Goal: Task Accomplishment & Management: Manage account settings

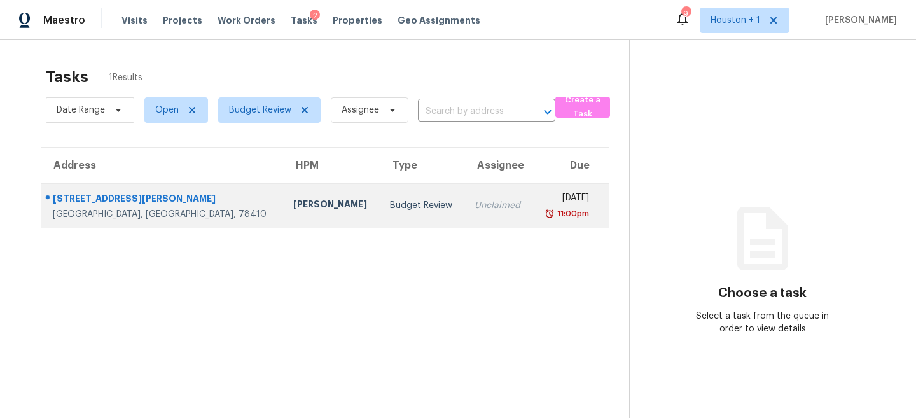
click at [380, 195] on td "Budget Review" at bounding box center [422, 205] width 85 height 45
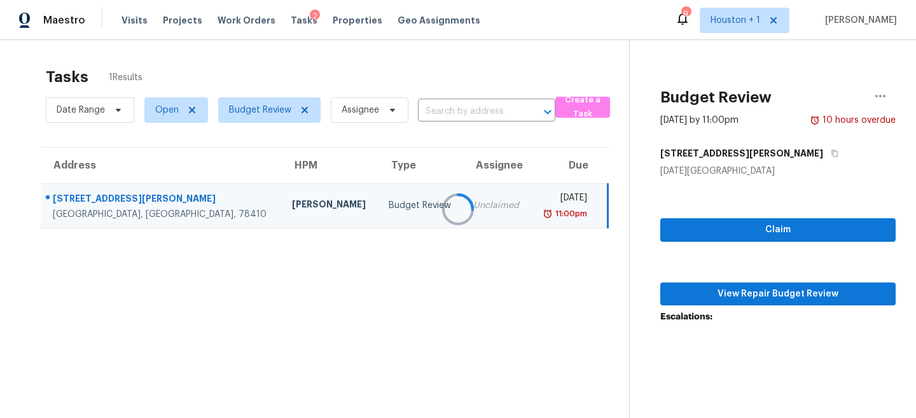
click at [793, 298] on div at bounding box center [458, 209] width 916 height 418
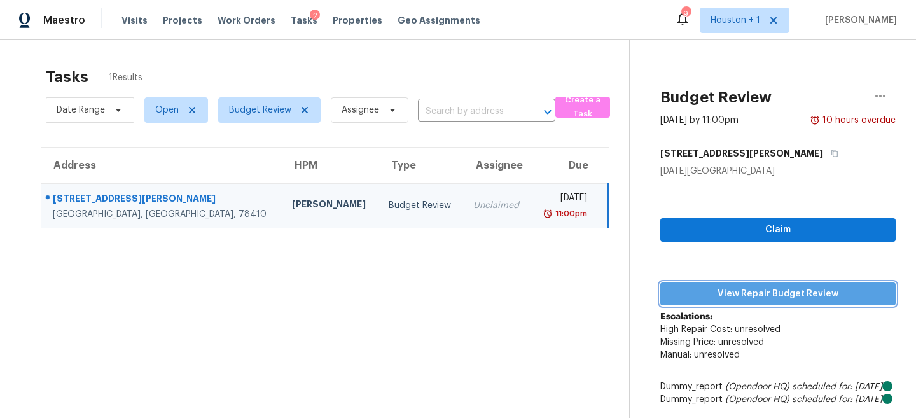
click at [747, 293] on span "View Repair Budget Review" at bounding box center [778, 294] width 215 height 16
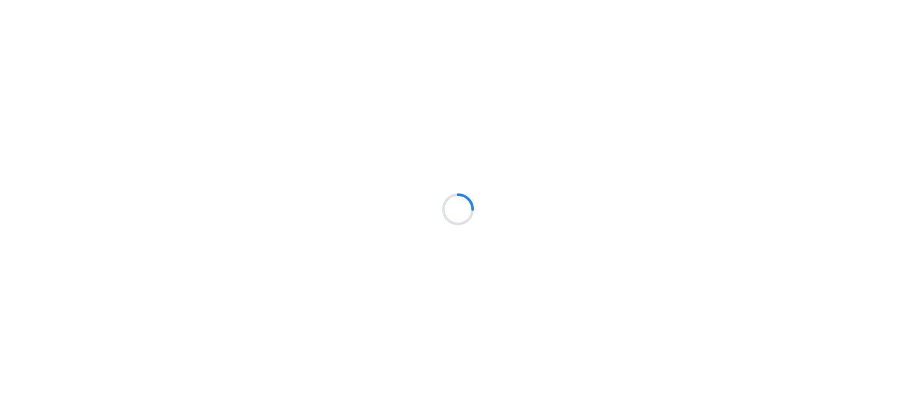
click at [164, 60] on div at bounding box center [458, 209] width 916 height 418
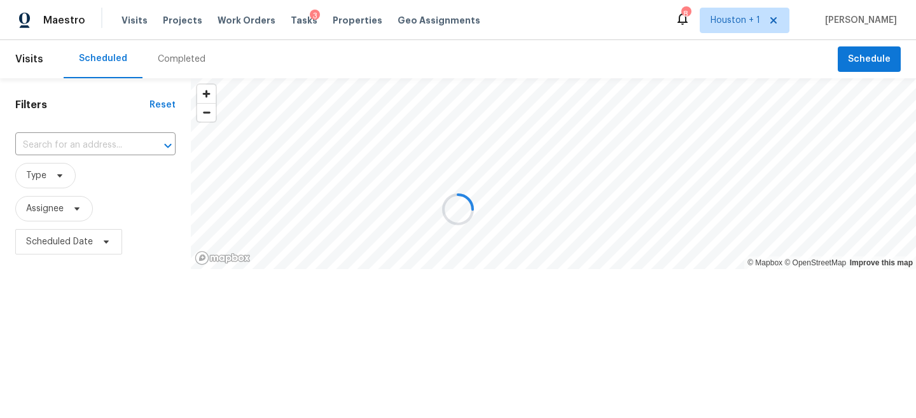
click at [174, 58] on div at bounding box center [458, 209] width 916 height 418
click at [165, 58] on div at bounding box center [458, 209] width 916 height 418
click at [181, 59] on div at bounding box center [458, 209] width 916 height 418
click at [174, 57] on div at bounding box center [458, 209] width 916 height 418
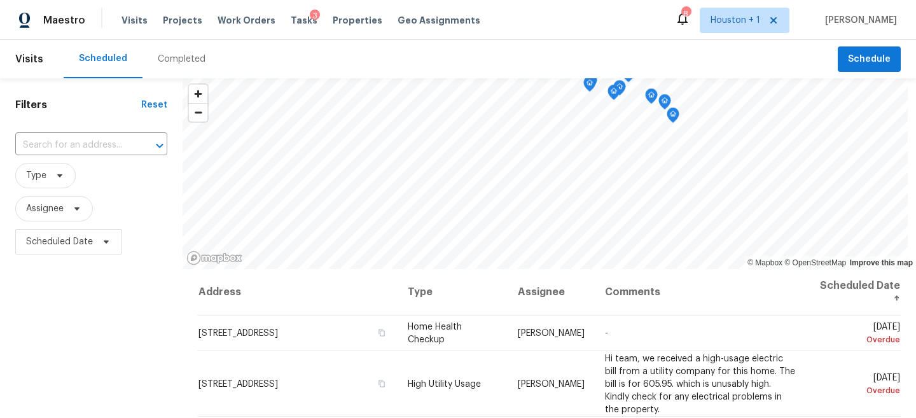
click at [157, 69] on div "Completed" at bounding box center [182, 59] width 78 height 38
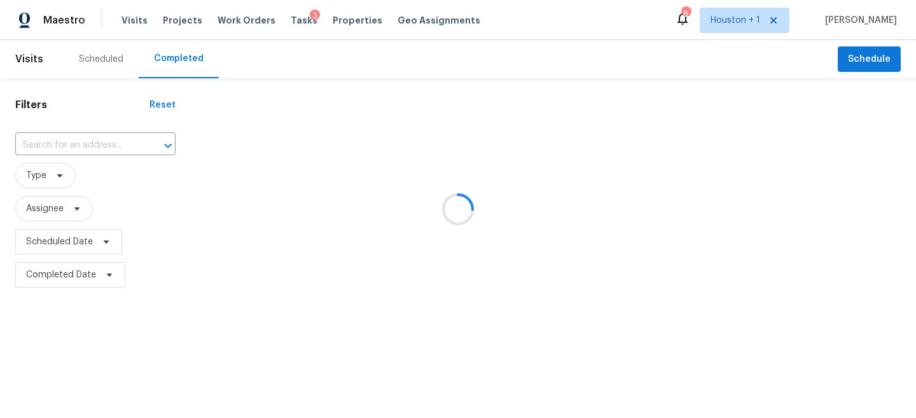
click at [71, 147] on div at bounding box center [458, 209] width 916 height 418
click at [39, 143] on div at bounding box center [458, 209] width 916 height 418
click at [36, 143] on div at bounding box center [458, 209] width 916 height 418
click at [32, 143] on div at bounding box center [458, 209] width 916 height 418
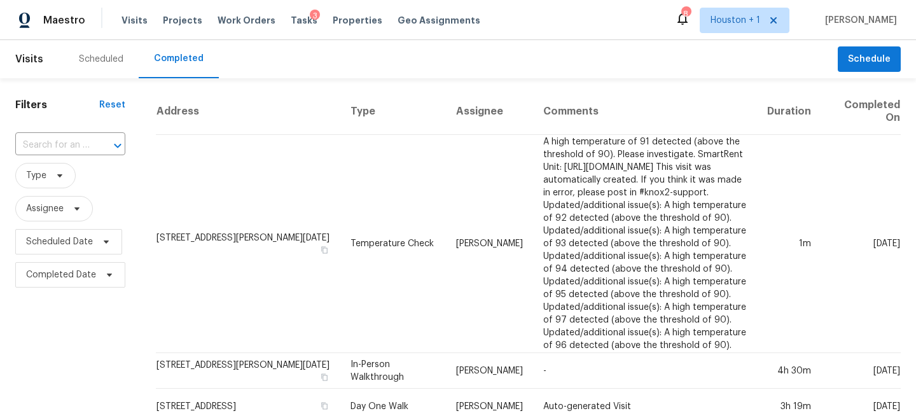
click at [34, 141] on input "text" at bounding box center [52, 146] width 74 height 20
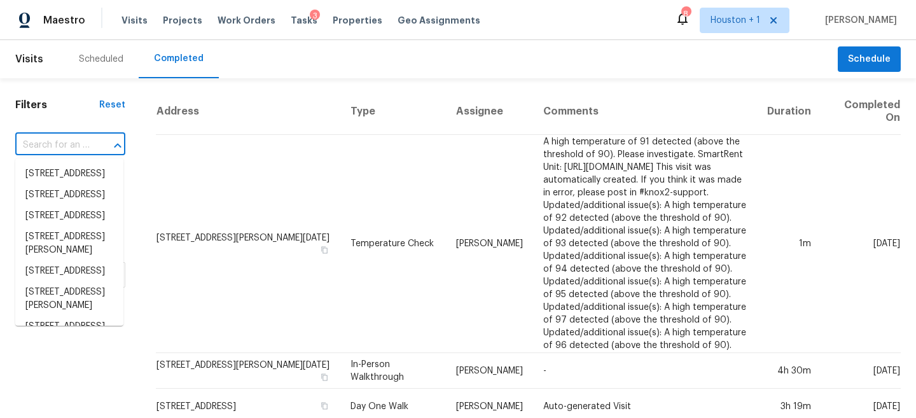
paste input "10658 Hurst Dr, Corpus Christi, TX 78410"
type input "10658 Hurst Dr, Corpus Christi, TX 78410"
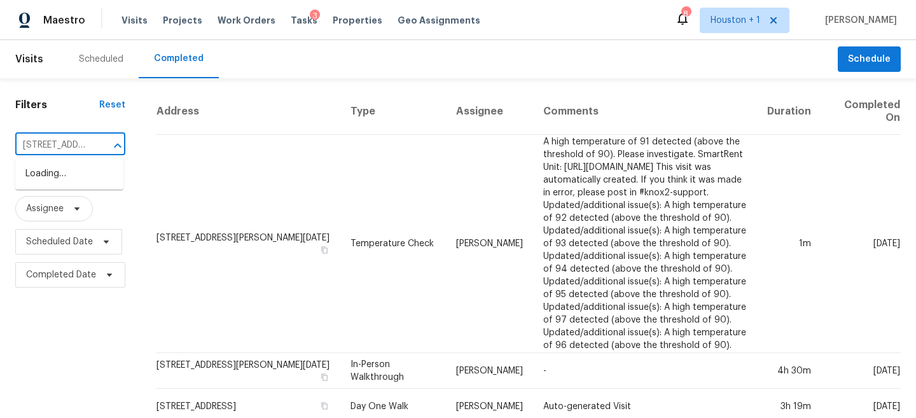
scroll to position [0, 104]
click at [51, 179] on li "10658 Hurst Dr, Corpus Christi, TX 78410" at bounding box center [69, 188] width 108 height 48
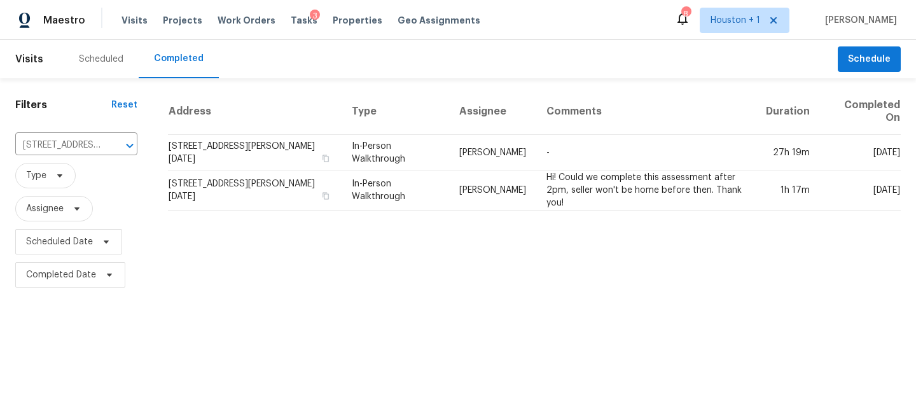
click at [445, 244] on div "Address Type Assignee Comments Duration Completed On 10658 Hurst Dr, Corpus Chr…" at bounding box center [534, 189] width 763 height 203
click at [440, 244] on div "Address Type Assignee Comments Duration Completed On 10658 Hurst Dr, Corpus Chr…" at bounding box center [534, 189] width 763 height 203
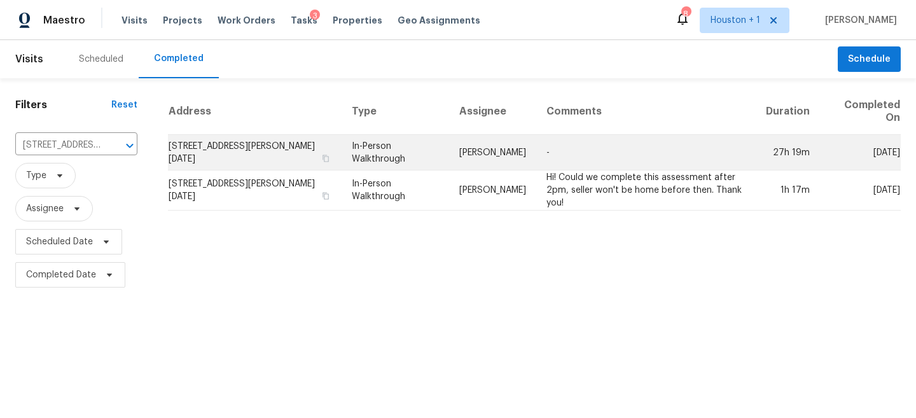
click at [402, 157] on td "In-Person Walkthrough" at bounding box center [396, 153] width 108 height 36
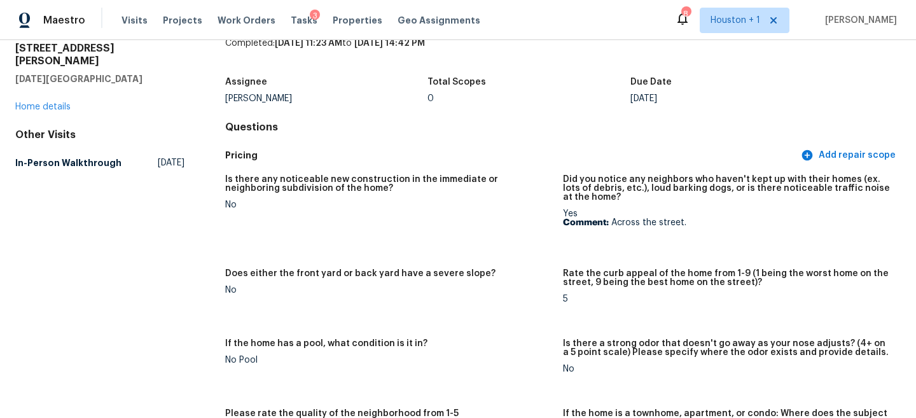
scroll to position [66, 0]
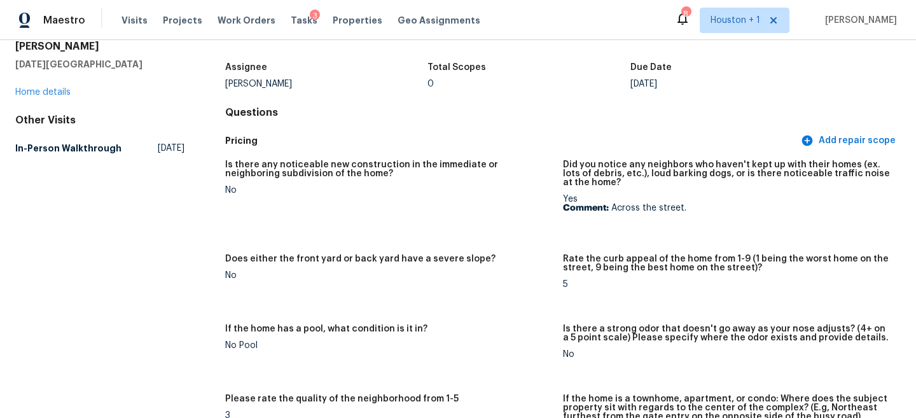
click at [312, 184] on div "Is there any noticeable new construction in the immediate or neighboring subdiv…" at bounding box center [389, 172] width 328 height 25
click at [305, 165] on h5 "Is there any noticeable new construction in the immediate or neighboring subdiv…" at bounding box center [389, 169] width 328 height 18
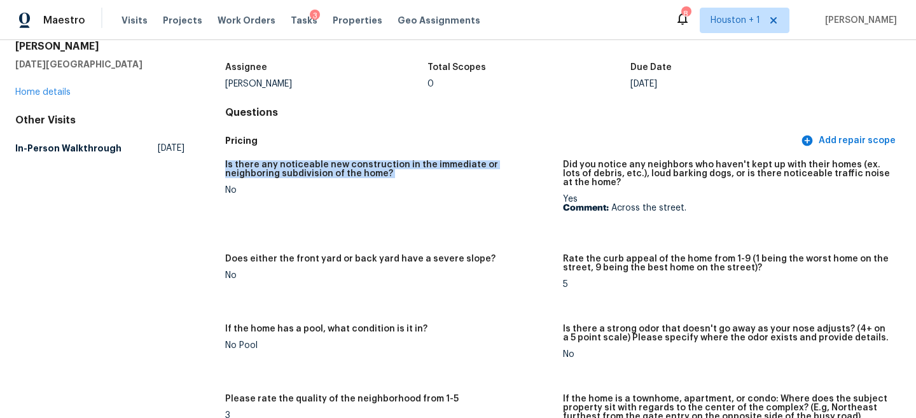
click at [305, 165] on h5 "Is there any noticeable new construction in the immediate or neighboring subdiv…" at bounding box center [389, 169] width 328 height 18
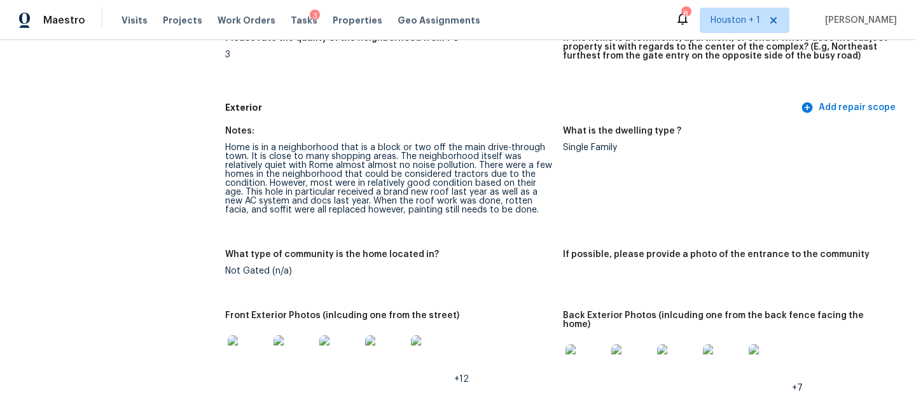
scroll to position [417, 0]
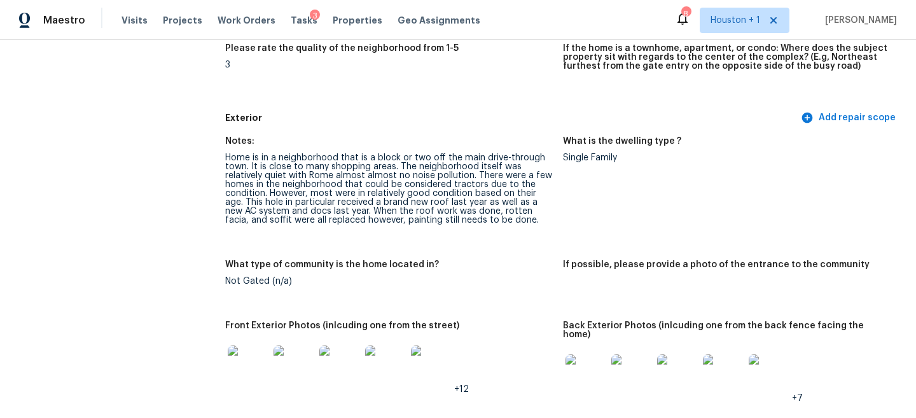
click at [308, 176] on div "Home is in a neighborhood that is a block or two off the main drive-through tow…" at bounding box center [389, 188] width 328 height 71
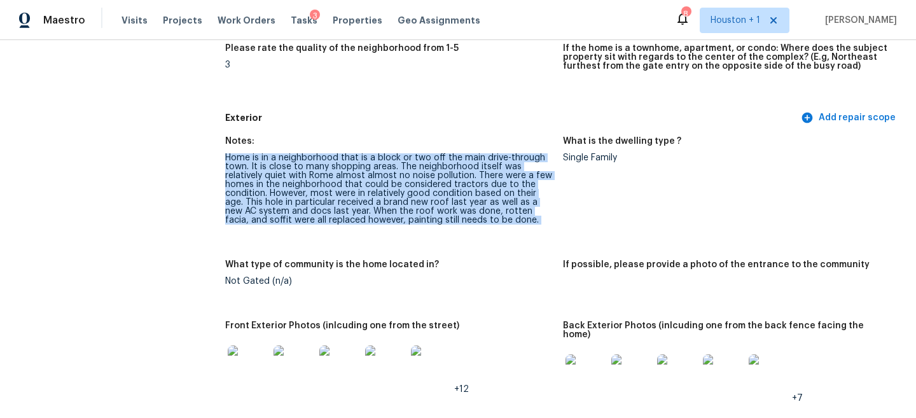
click at [308, 176] on div "Home is in a neighborhood that is a block or two off the main drive-through tow…" at bounding box center [389, 188] width 328 height 71
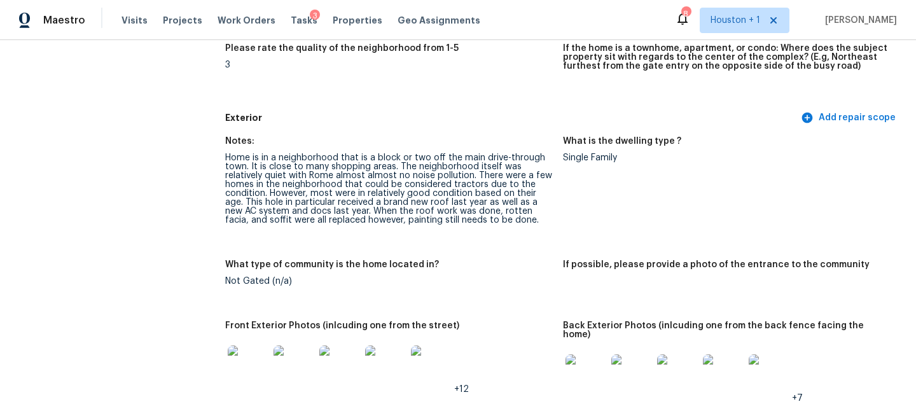
click at [305, 163] on div "Home is in a neighborhood that is a block or two off the main drive-through tow…" at bounding box center [389, 188] width 328 height 71
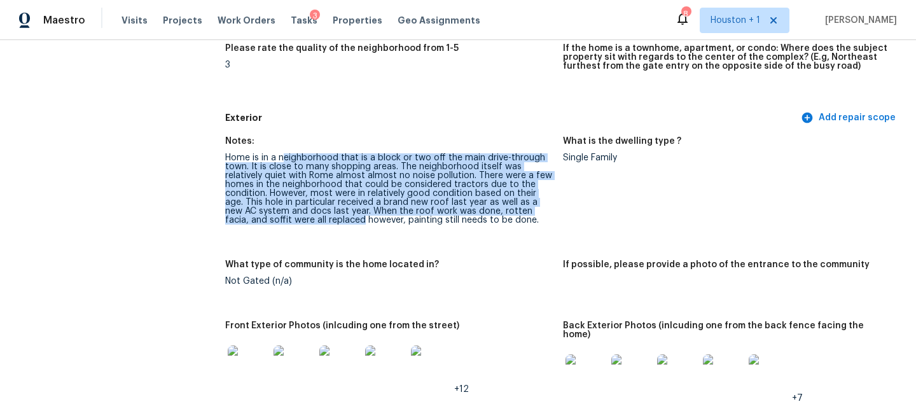
drag, startPoint x: 284, startPoint y: 162, endPoint x: 319, endPoint y: 221, distance: 68.7
click at [319, 221] on div "Home is in a neighborhood that is a block or two off the main drive-through tow…" at bounding box center [389, 188] width 328 height 71
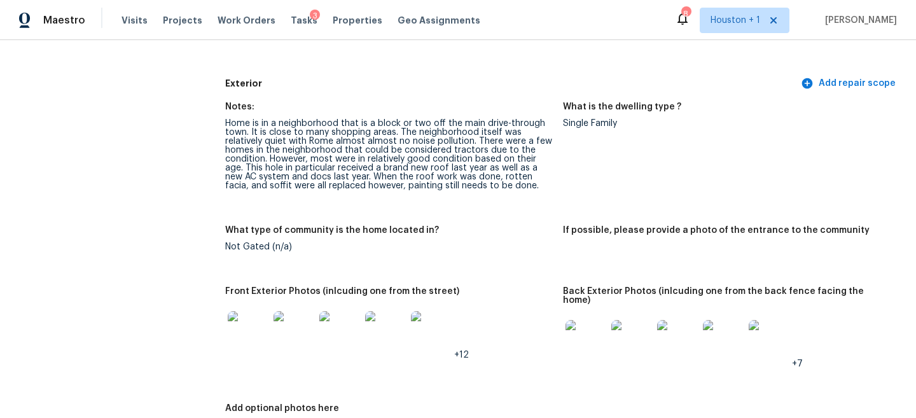
scroll to position [452, 0]
click at [285, 153] on div "Home is in a neighborhood that is a block or two off the main drive-through tow…" at bounding box center [389, 153] width 328 height 71
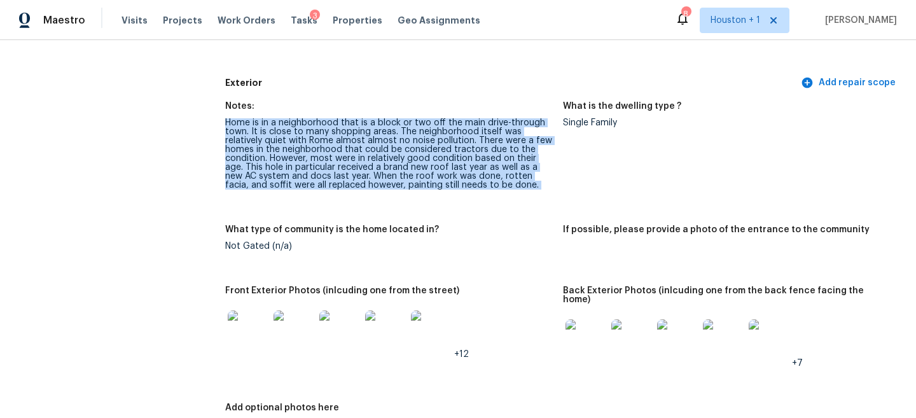
click at [285, 153] on div "Home is in a neighborhood that is a block or two off the main drive-through tow…" at bounding box center [389, 153] width 328 height 71
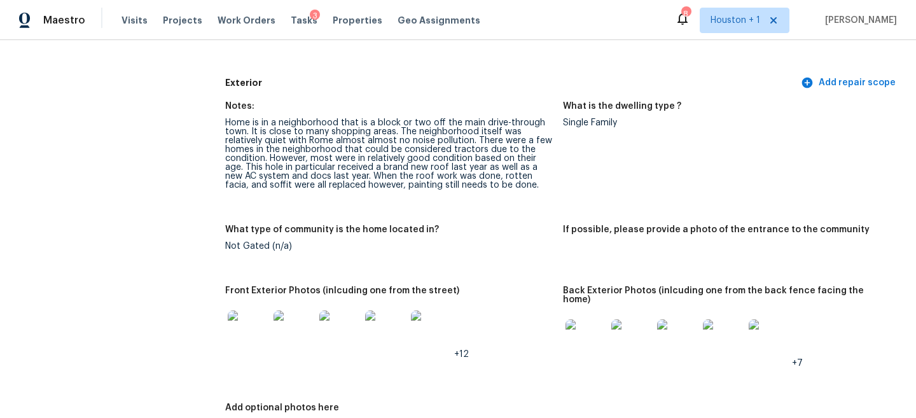
click at [250, 331] on img at bounding box center [248, 330] width 41 height 41
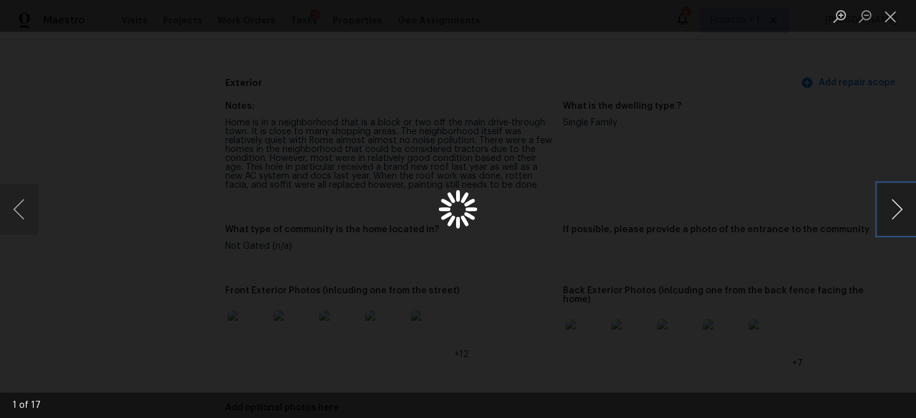
click at [896, 202] on button "Next image" at bounding box center [897, 209] width 38 height 51
click at [829, 152] on div "Lightbox" at bounding box center [458, 209] width 916 height 418
click at [895, 13] on button "Close lightbox" at bounding box center [890, 16] width 25 height 22
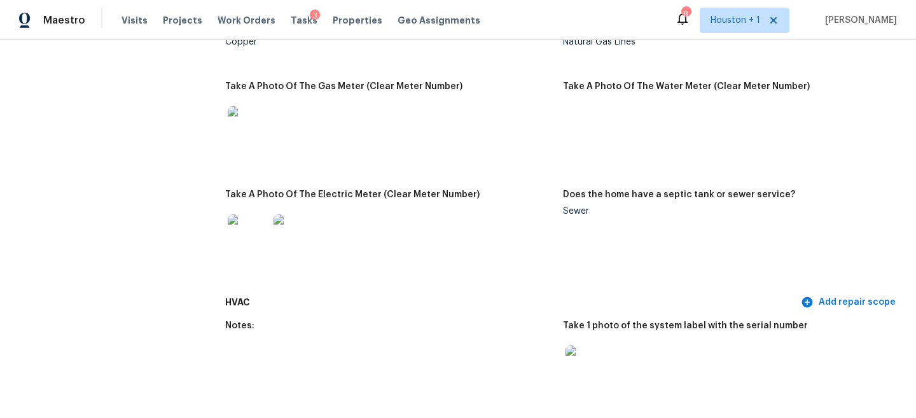
scroll to position [1010, 0]
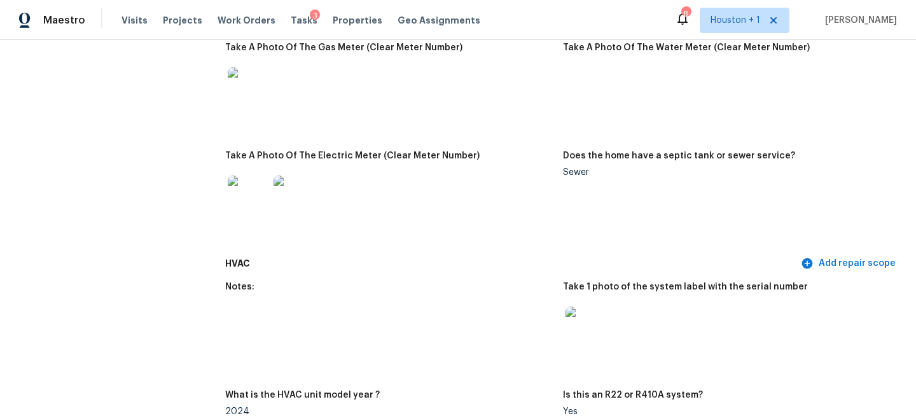
click at [263, 195] on img at bounding box center [248, 196] width 41 height 41
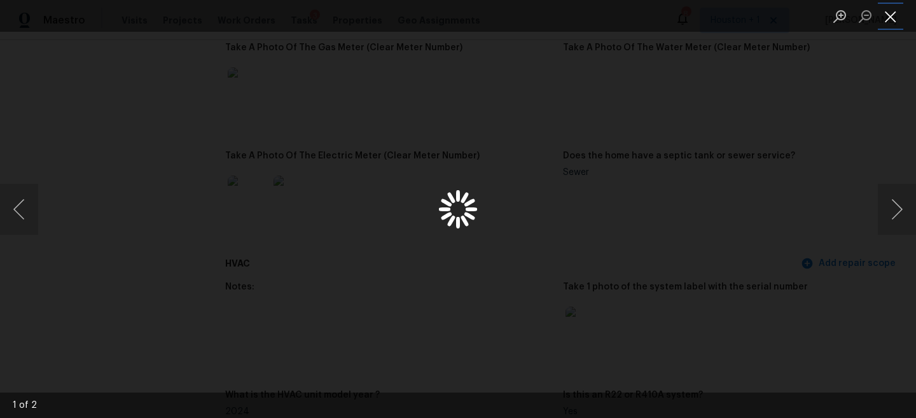
click at [884, 11] on button "Close lightbox" at bounding box center [890, 16] width 25 height 22
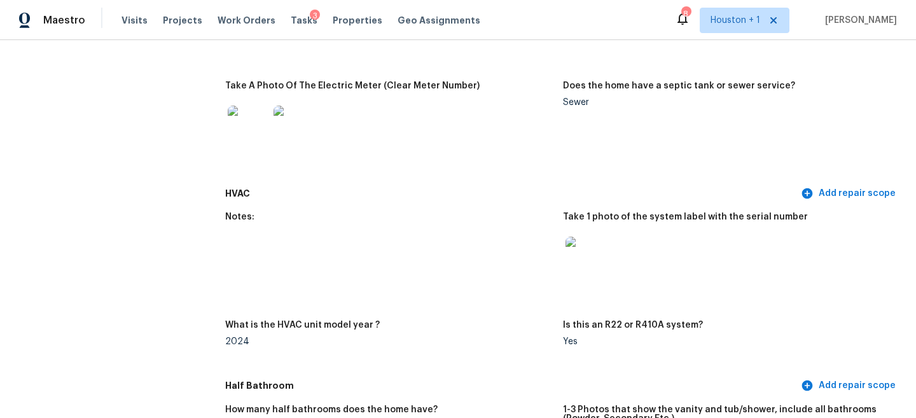
scroll to position [1091, 0]
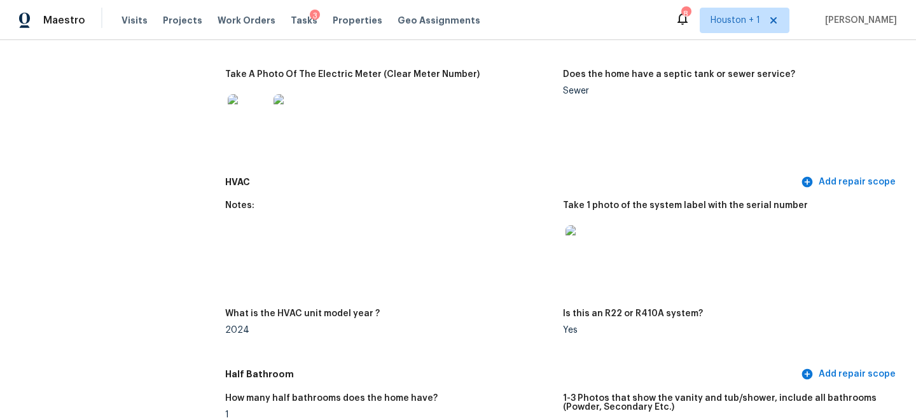
click at [254, 100] on img at bounding box center [248, 114] width 41 height 41
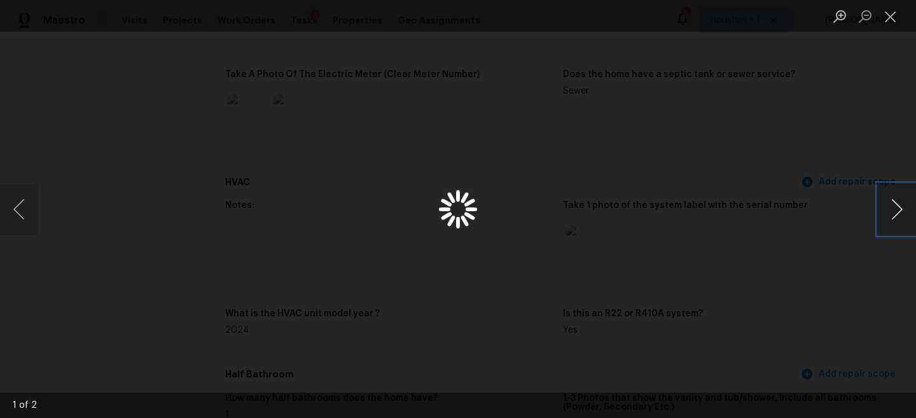
click at [909, 189] on button "Next image" at bounding box center [897, 209] width 38 height 51
click at [680, 70] on div "Lightbox" at bounding box center [458, 209] width 916 height 418
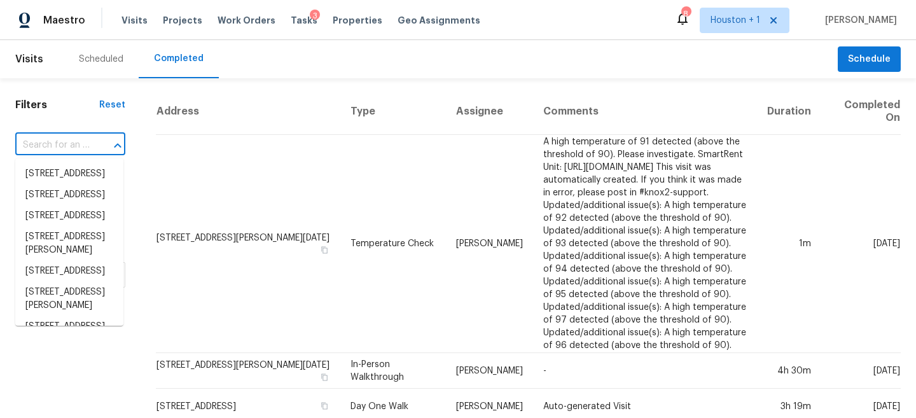
drag, startPoint x: 0, startPoint y: 0, endPoint x: 89, endPoint y: 145, distance: 170.2
click at [89, 145] on div "​" at bounding box center [70, 146] width 110 height 20
type input "10658 Hurst Dr, Corpus Christi, TX 78410"
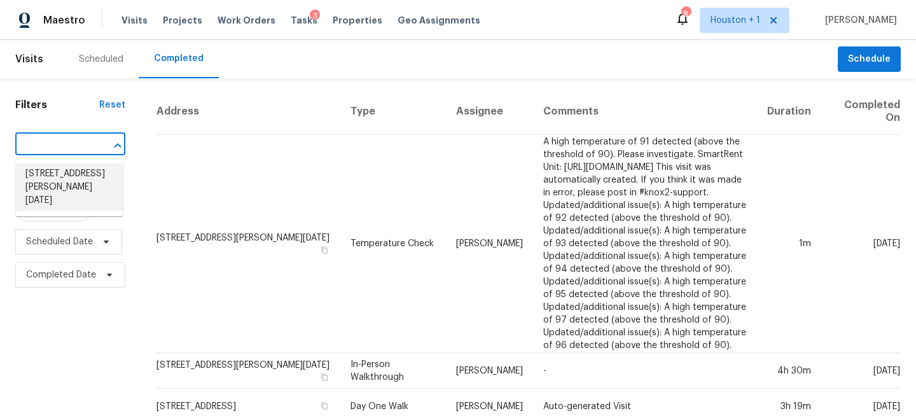
click at [64, 181] on li "10658 Hurst Dr, Corpus Christi, TX 78410" at bounding box center [69, 188] width 108 height 48
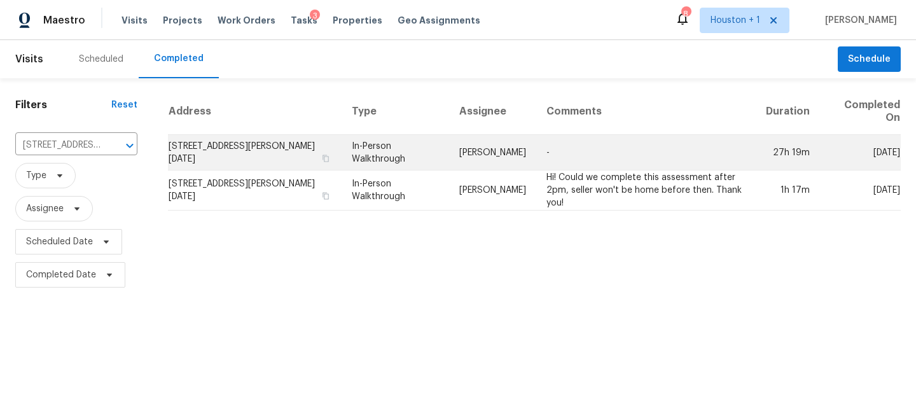
click at [575, 149] on td "-" at bounding box center [646, 153] width 220 height 36
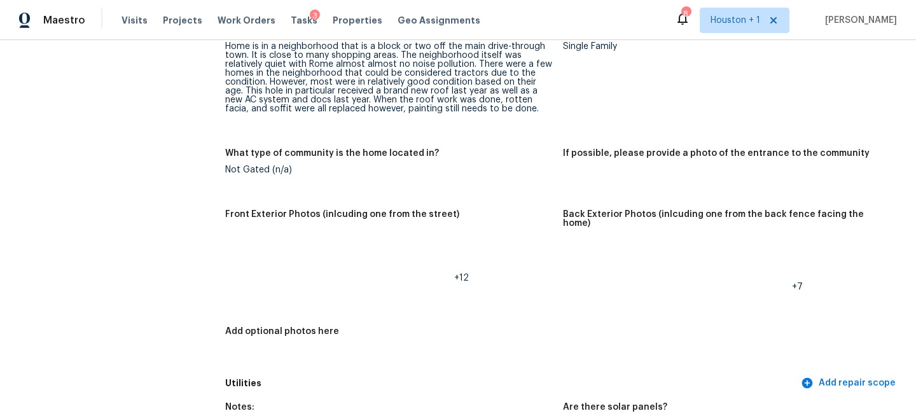
scroll to position [541, 0]
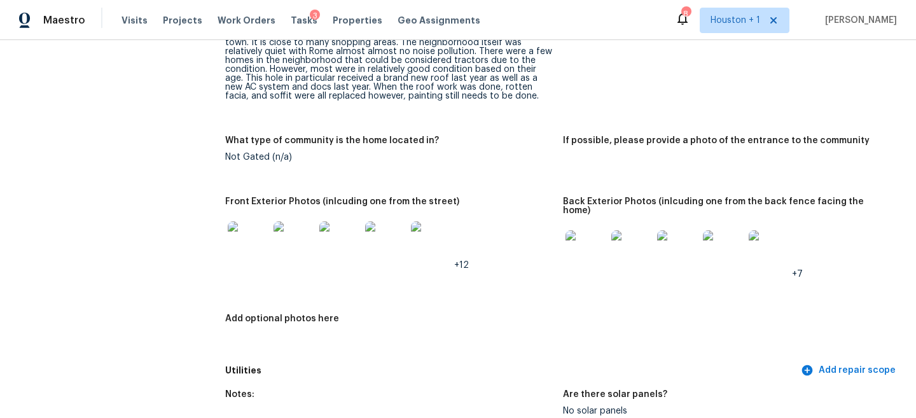
click at [258, 244] on img at bounding box center [248, 241] width 41 height 41
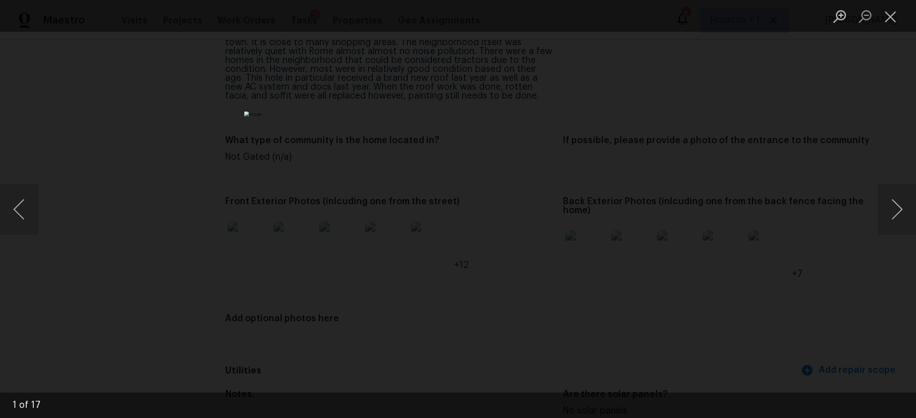
click at [876, 199] on div "Lightbox" at bounding box center [458, 209] width 916 height 418
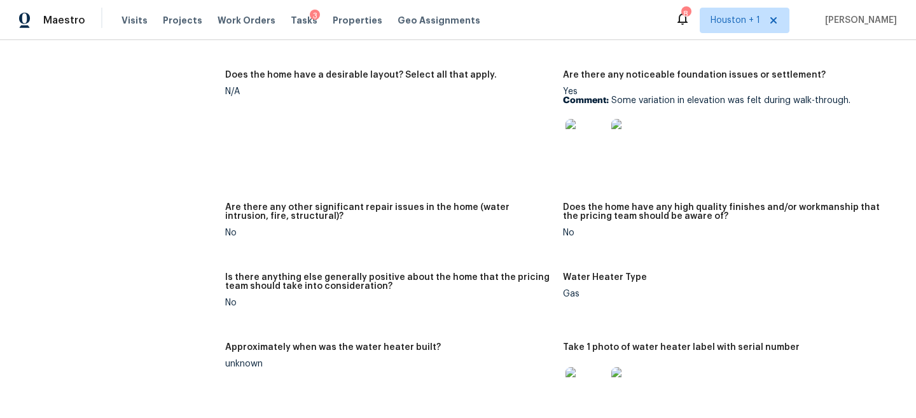
scroll to position [2490, 0]
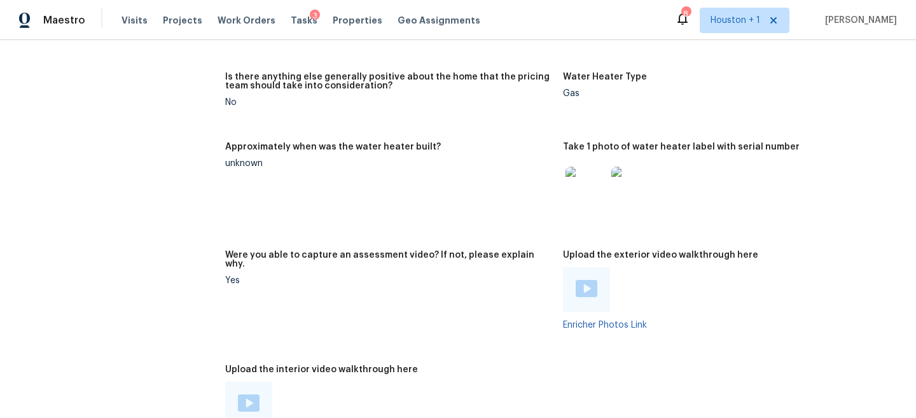
click at [582, 280] on img at bounding box center [587, 288] width 22 height 17
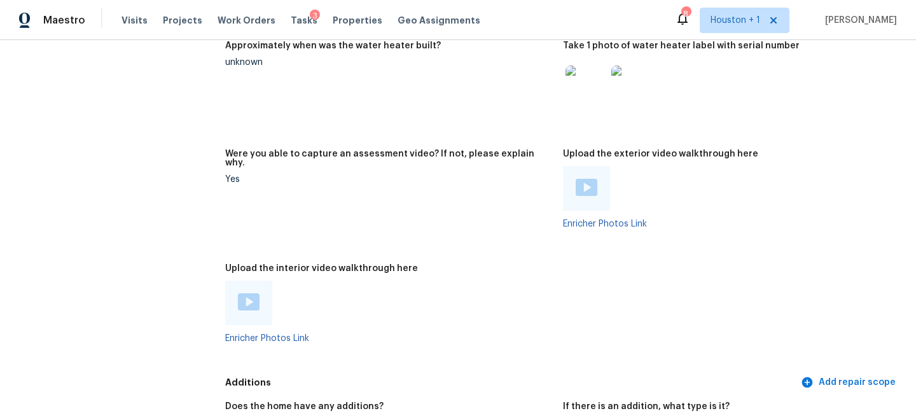
scroll to position [2597, 0]
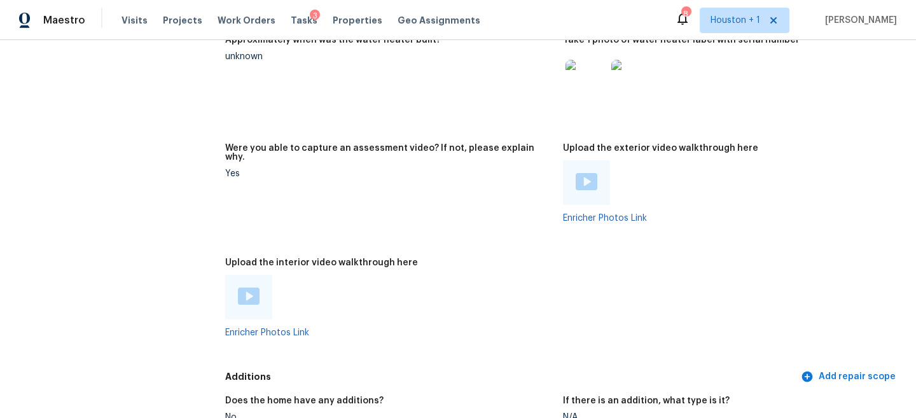
click at [251, 288] on img at bounding box center [249, 296] width 22 height 17
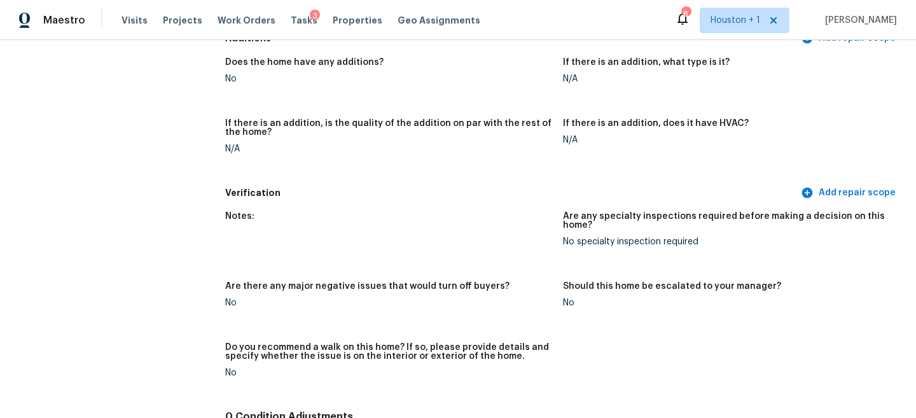
scroll to position [2963, 0]
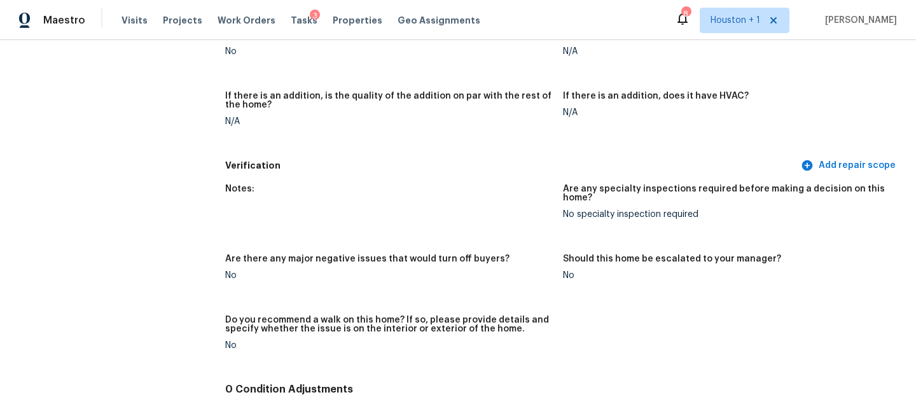
click at [643, 210] on div "No specialty inspection required" at bounding box center [727, 214] width 328 height 9
click at [367, 316] on h5 "Do you recommend a walk on this home? If so, please provide details and specify…" at bounding box center [389, 325] width 328 height 18
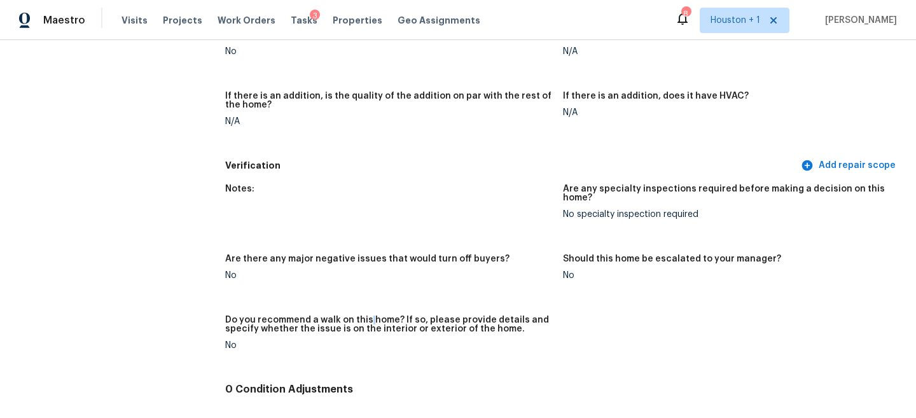
click at [367, 316] on h5 "Do you recommend a walk on this home? If so, please provide details and specify…" at bounding box center [389, 325] width 328 height 18
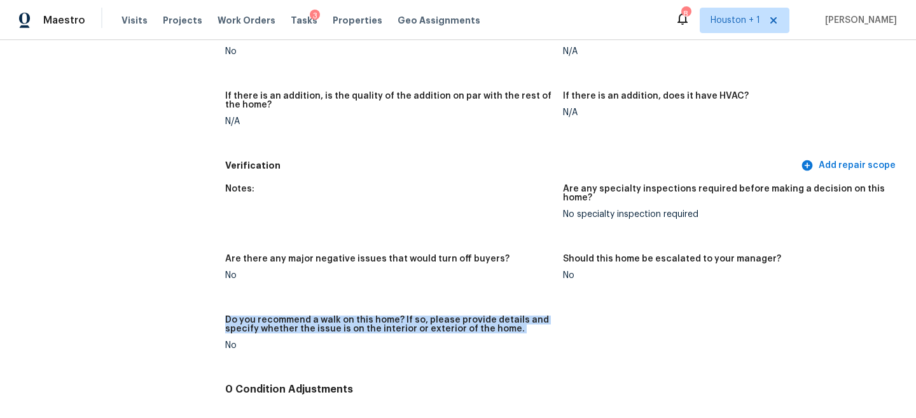
click at [367, 316] on h5 "Do you recommend a walk on this home? If so, please provide details and specify…" at bounding box center [389, 325] width 328 height 18
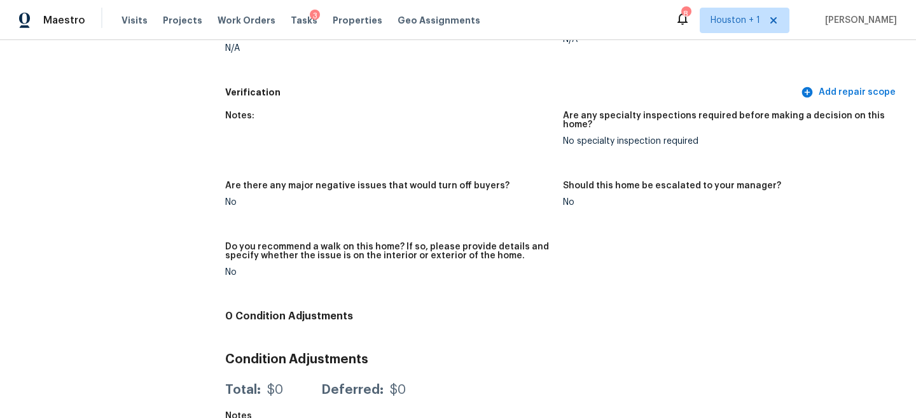
click at [367, 310] on h4 "0 Condition Adjustments" at bounding box center [563, 316] width 676 height 13
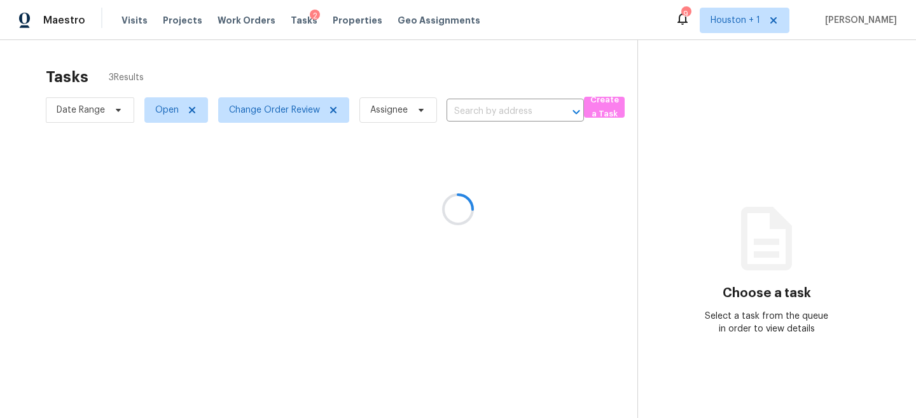
click at [281, 58] on div "Tasks 3 Results Date Range Open Change Order Review Assignee ​ Create a Task Ch…" at bounding box center [458, 249] width 916 height 418
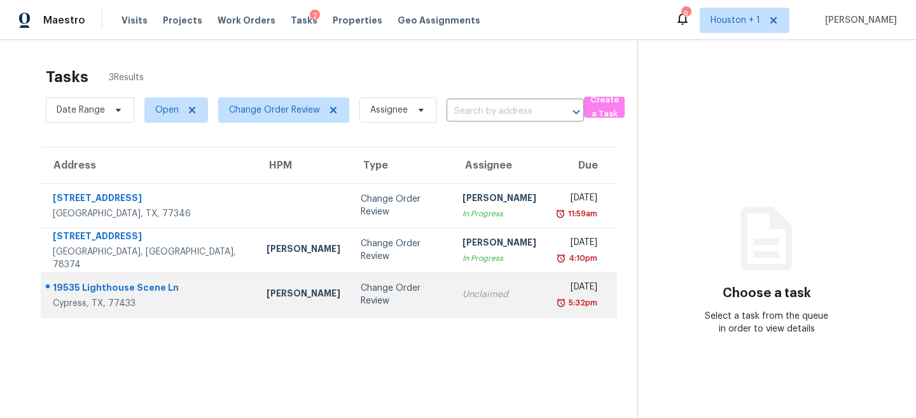
click at [361, 300] on div "Change Order Review" at bounding box center [401, 294] width 81 height 25
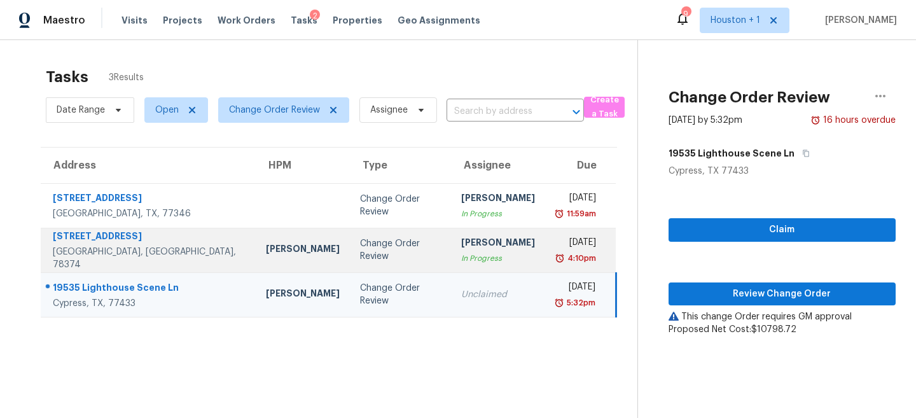
click at [555, 238] on div "[DATE]" at bounding box center [575, 244] width 41 height 16
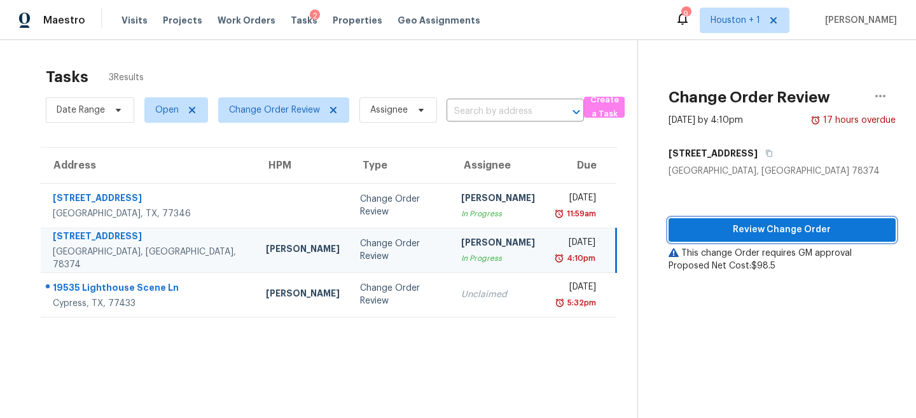
click at [763, 232] on span "Review Change Order" at bounding box center [782, 230] width 207 height 16
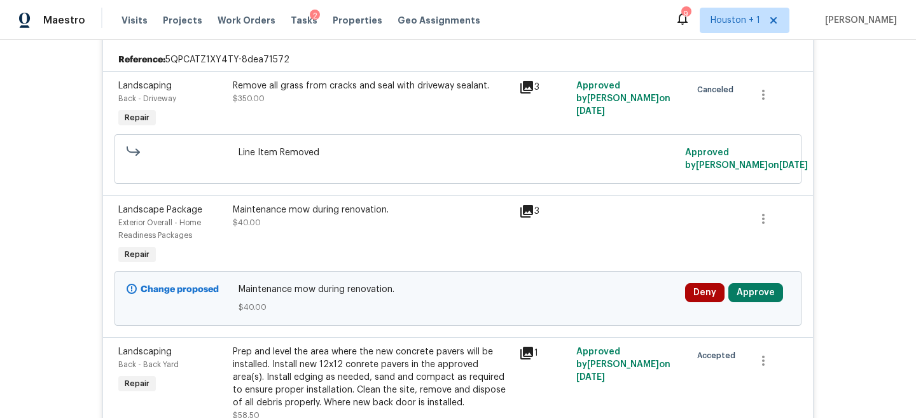
scroll to position [628, 0]
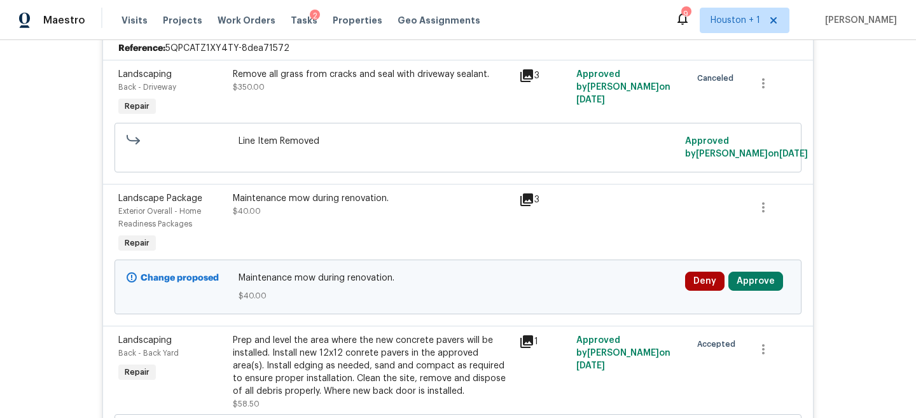
click at [751, 270] on div "Deny Approve" at bounding box center [737, 287] width 112 height 38
click at [746, 279] on button "Approve" at bounding box center [755, 281] width 55 height 19
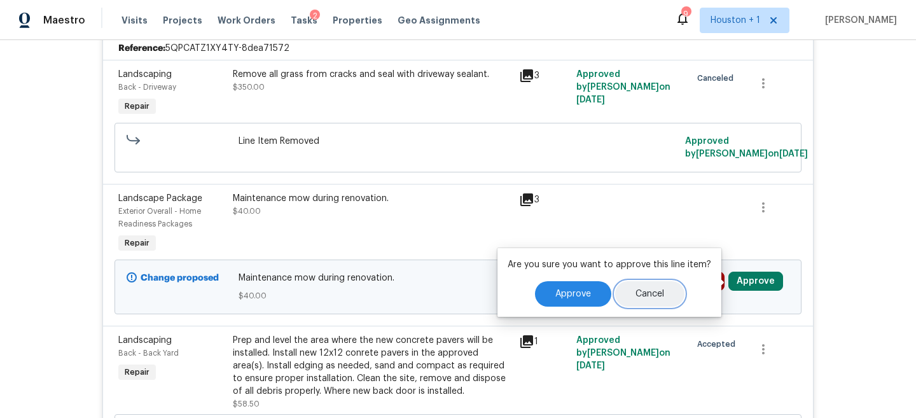
click at [643, 299] on button "Cancel" at bounding box center [649, 293] width 69 height 25
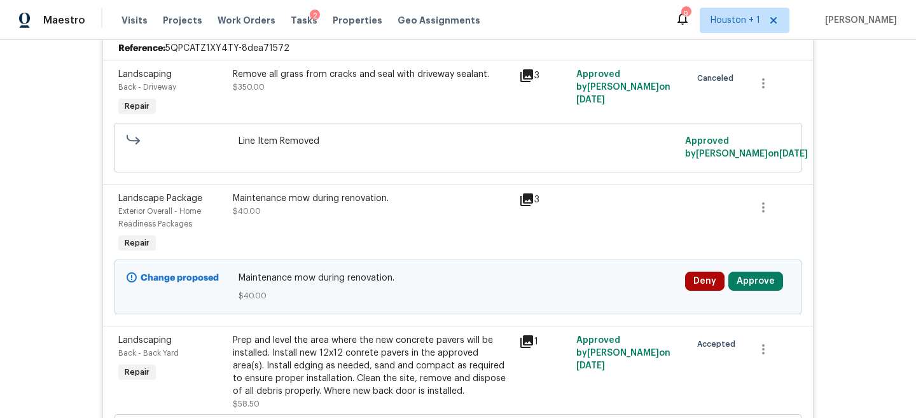
click at [369, 206] on div "Maintenance mow during renovation. $40.00" at bounding box center [372, 204] width 279 height 25
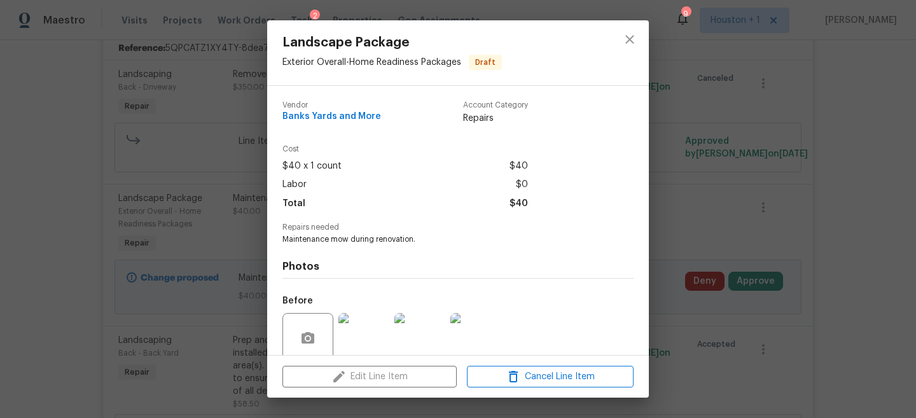
scroll to position [104, 0]
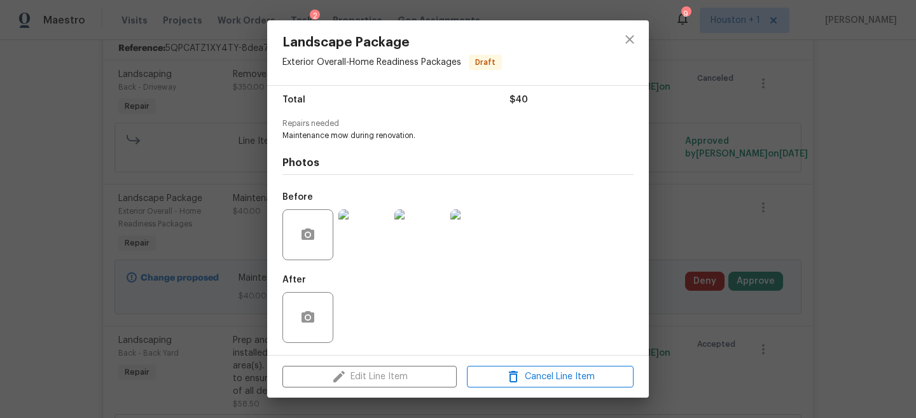
click at [351, 237] on img at bounding box center [363, 234] width 51 height 51
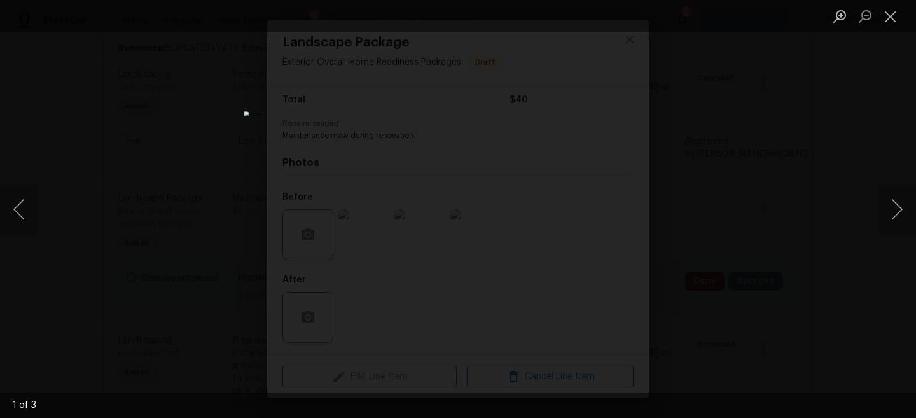
click at [746, 81] on div "Lightbox" at bounding box center [458, 209] width 916 height 418
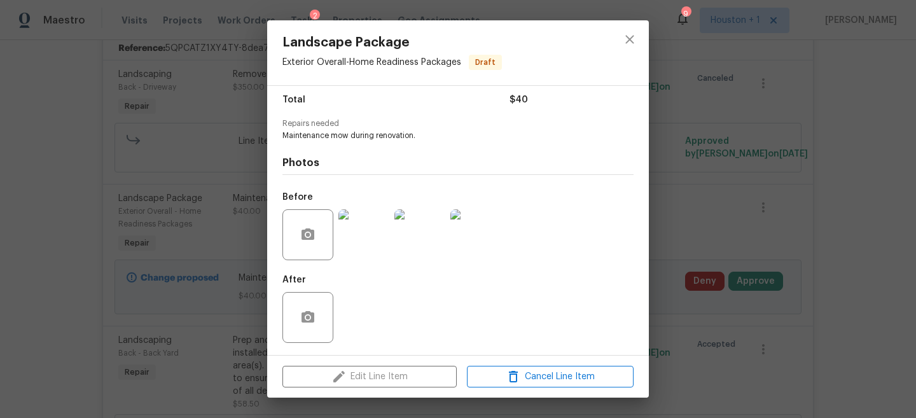
click at [385, 227] on img at bounding box center [363, 234] width 51 height 51
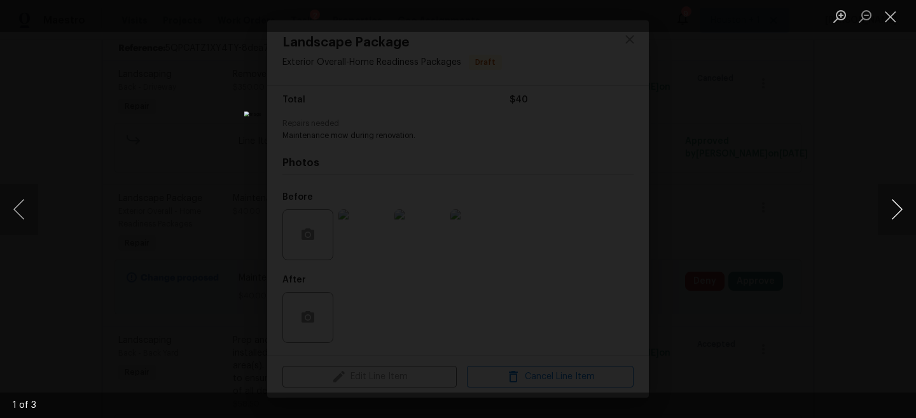
click at [897, 207] on button "Next image" at bounding box center [897, 209] width 38 height 51
click at [833, 141] on div "Lightbox" at bounding box center [458, 209] width 916 height 418
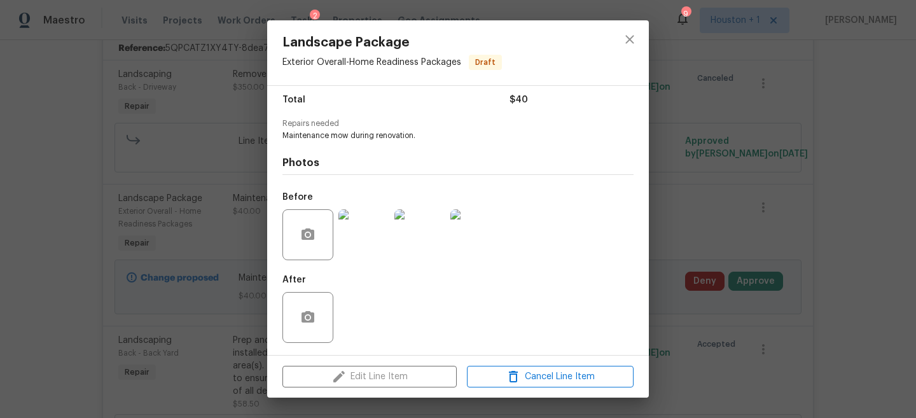
click at [809, 151] on div "Landscape Package Exterior Overall - Home Readiness Packages Draft Vendor Banks…" at bounding box center [458, 209] width 916 height 418
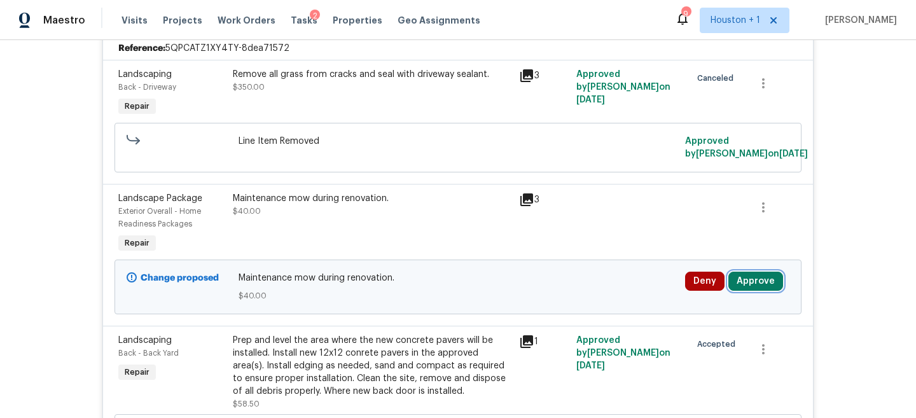
click at [754, 284] on button "Approve" at bounding box center [755, 281] width 55 height 19
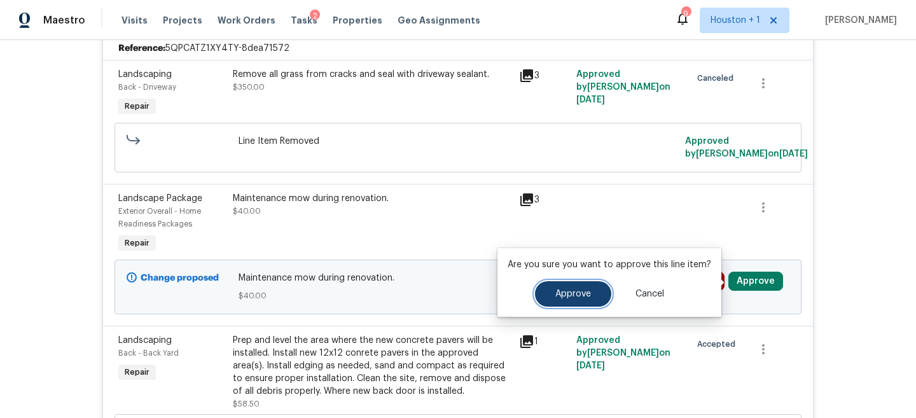
click at [543, 305] on button "Approve" at bounding box center [573, 293] width 76 height 25
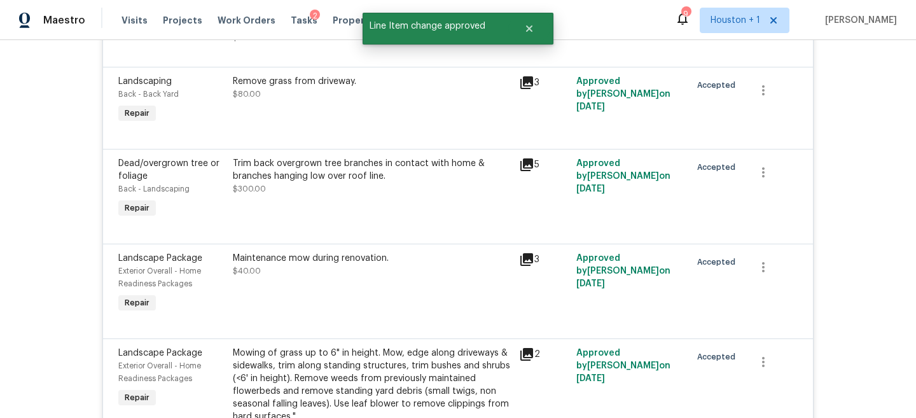
scroll to position [1372, 0]
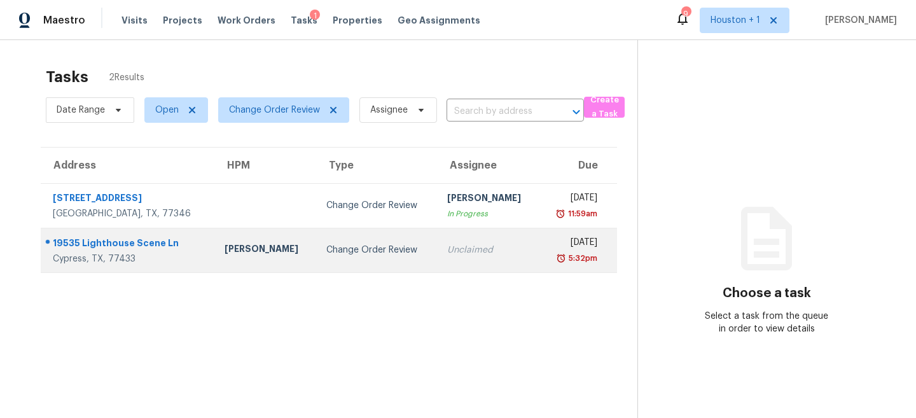
click at [447, 254] on div "Unclaimed" at bounding box center [487, 250] width 81 height 13
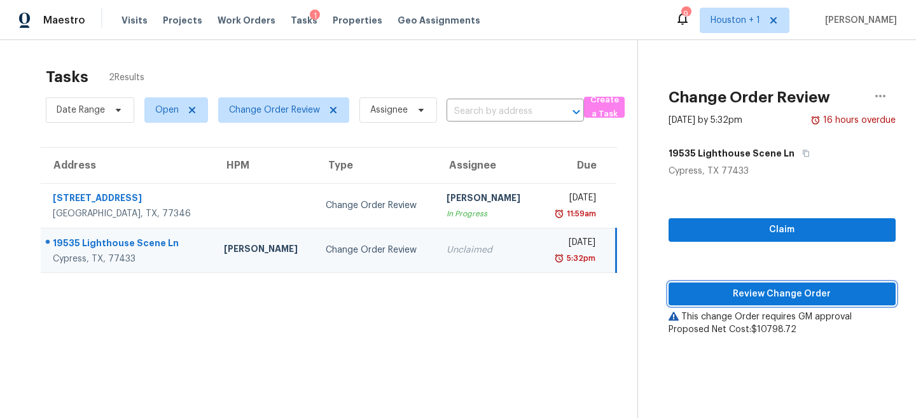
click at [784, 296] on span "Review Change Order" at bounding box center [782, 294] width 207 height 16
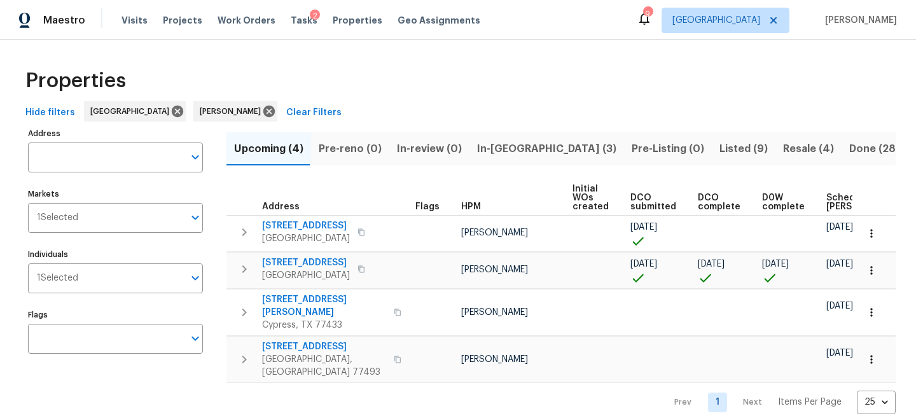
click at [503, 146] on span "In-[GEOGRAPHIC_DATA] (3)" at bounding box center [546, 149] width 139 height 18
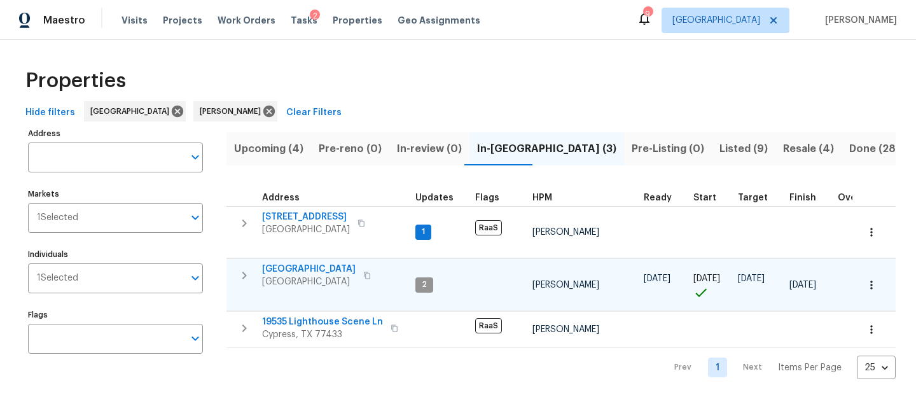
click at [295, 275] on span "[GEOGRAPHIC_DATA]" at bounding box center [309, 281] width 94 height 13
click at [331, 83] on div "Properties" at bounding box center [457, 80] width 875 height 41
click at [242, 152] on span "Upcoming (4)" at bounding box center [268, 149] width 69 height 18
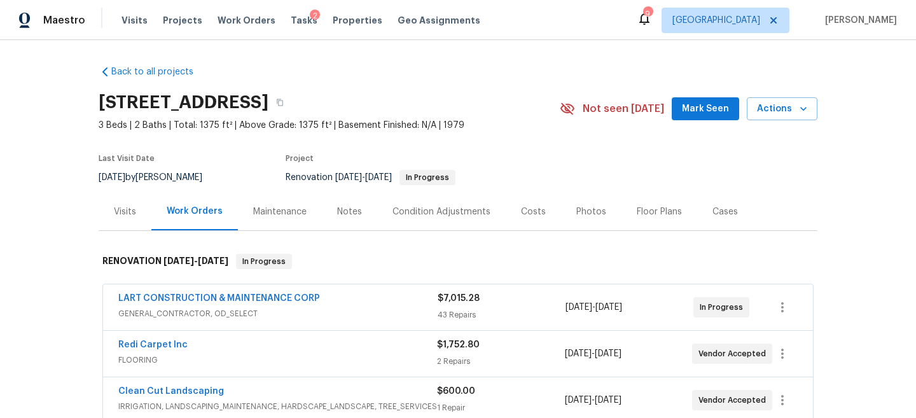
click at [234, 96] on h2 "[STREET_ADDRESS]" at bounding box center [184, 102] width 170 height 13
click at [234, 96] on h2 "21170 Northern Colony Ct, Katy, TX 77449" at bounding box center [184, 102] width 170 height 13
click at [211, 100] on h2 "21170 Northern Colony Ct, Katy, TX 77449" at bounding box center [184, 102] width 170 height 13
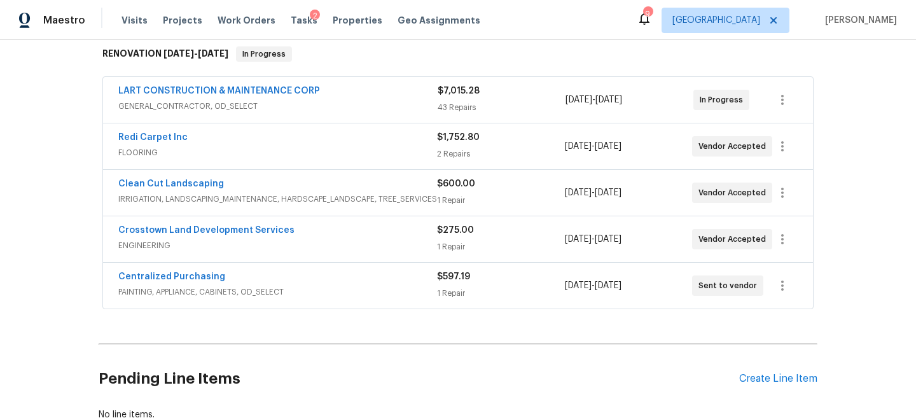
click at [35, 238] on div "Back to all projects 21170 Northern Colony Ct, Katy, TX 77449 3 Beds | 2 Baths …" at bounding box center [458, 229] width 916 height 378
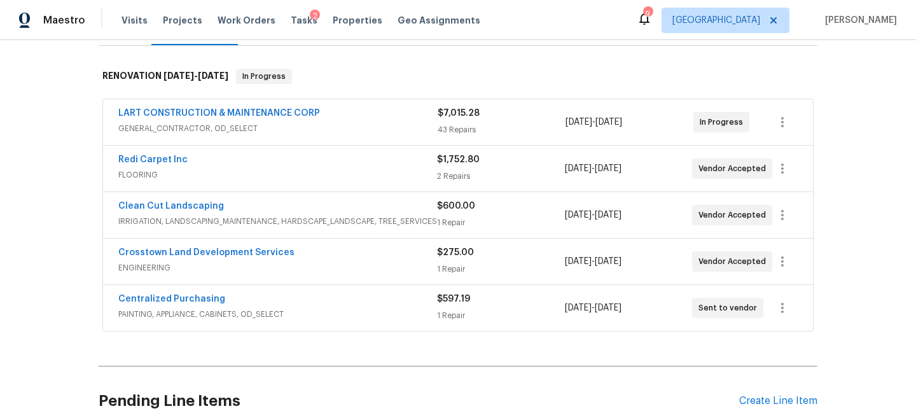
scroll to position [181, 0]
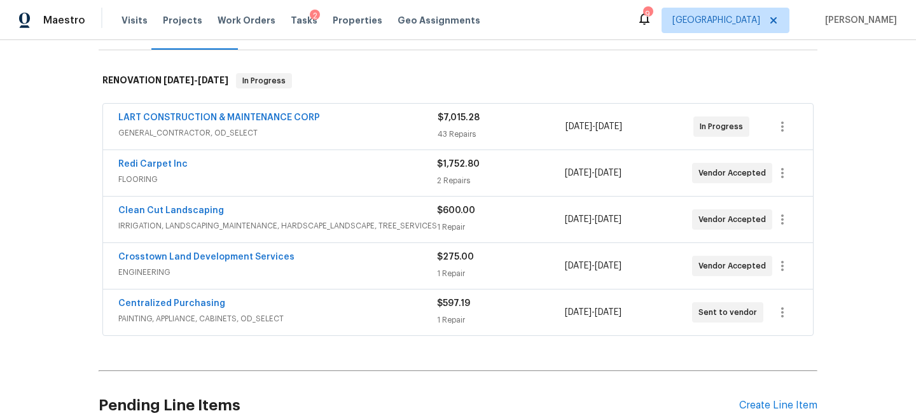
click at [80, 226] on div "Back to all projects 21170 Northern Colony Ct, Katy, TX 77449 3 Beds | 2 Baths …" at bounding box center [458, 229] width 916 height 378
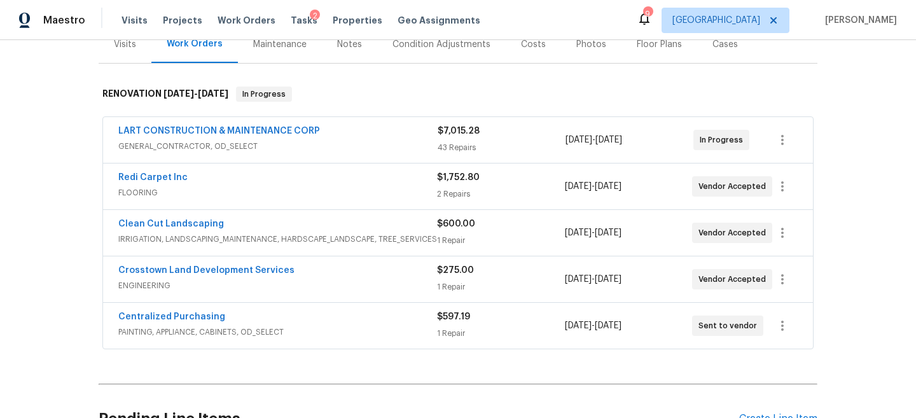
scroll to position [168, 0]
click at [47, 191] on div "Back to all projects 21170 Northern Colony Ct, Katy, TX 77449 3 Beds | 2 Baths …" at bounding box center [458, 229] width 916 height 378
click at [372, 128] on div "LART CONSTRUCTION & MAINTENANCE CORP" at bounding box center [277, 131] width 319 height 15
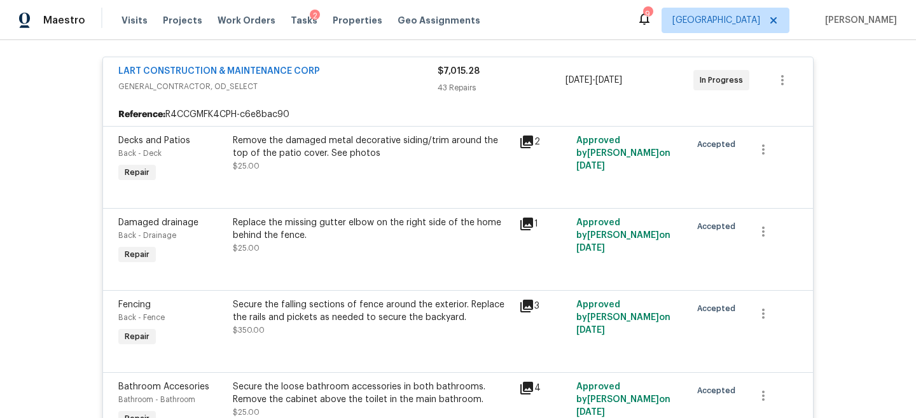
scroll to position [199, 0]
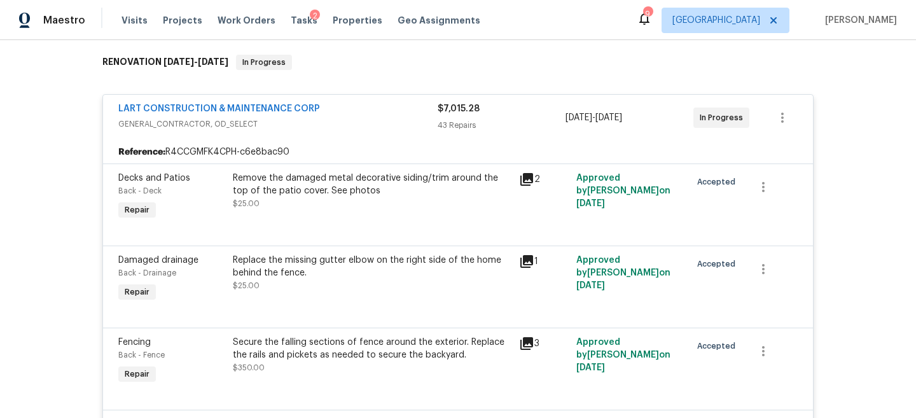
click at [379, 118] on span "GENERAL_CONTRACTOR, OD_SELECT" at bounding box center [277, 124] width 319 height 13
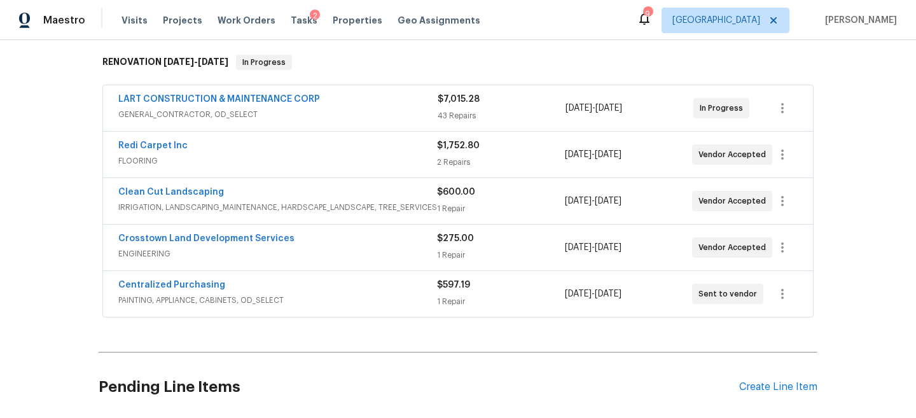
click at [386, 157] on span "FLOORING" at bounding box center [277, 161] width 319 height 13
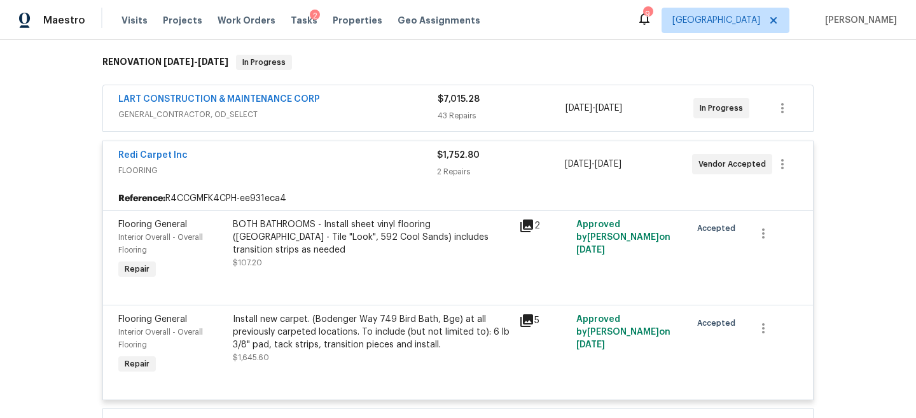
click at [380, 167] on span "FLOORING" at bounding box center [277, 170] width 319 height 13
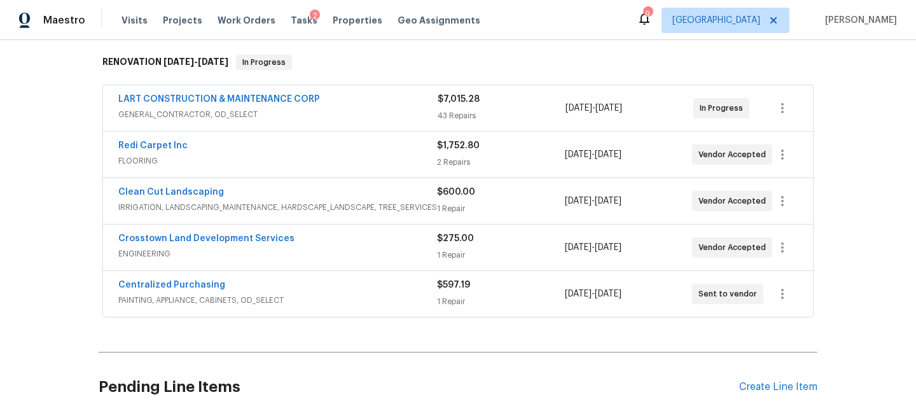
click at [377, 204] on span "IRRIGATION, LANDSCAPING_MAINTENANCE, HARDSCAPE_LANDSCAPE, TREE_SERVICES" at bounding box center [277, 207] width 319 height 13
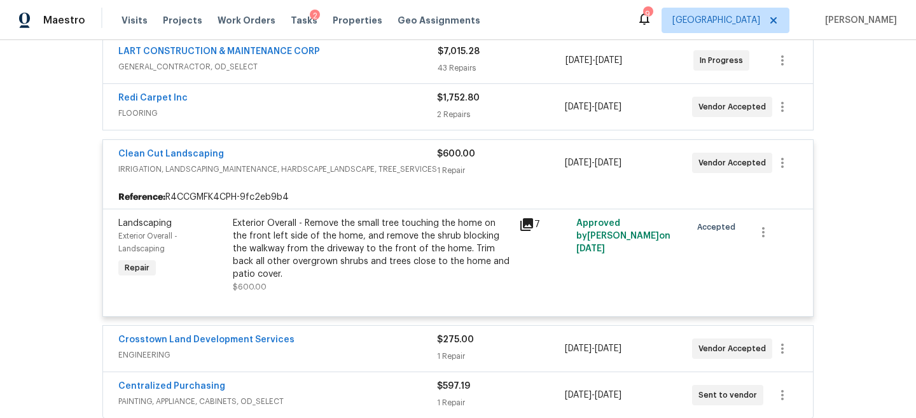
scroll to position [258, 0]
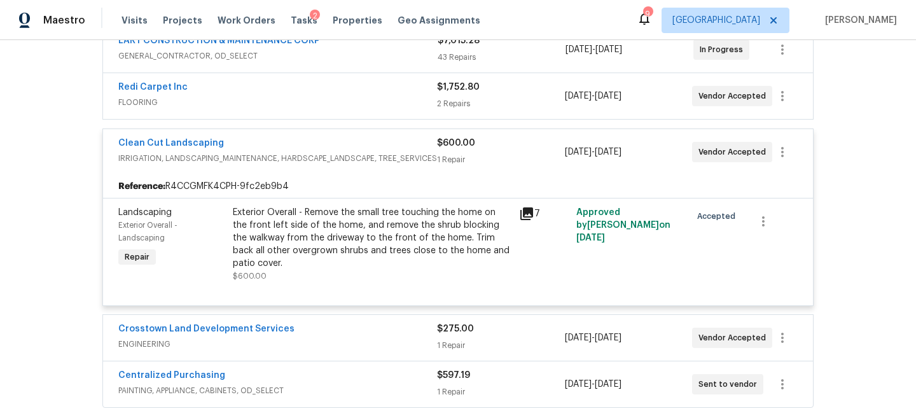
click at [331, 136] on div "Clean Cut Landscaping IRRIGATION, LANDSCAPING_MAINTENANCE, HARDSCAPE_LANDSCAPE,…" at bounding box center [458, 152] width 710 height 46
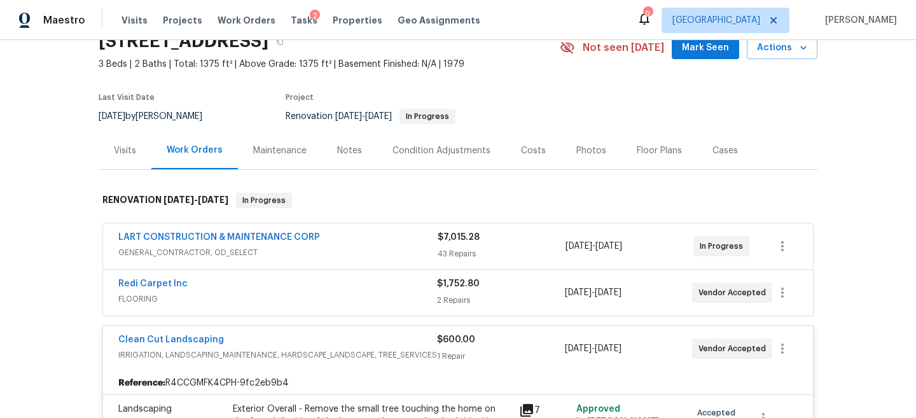
scroll to position [0, 0]
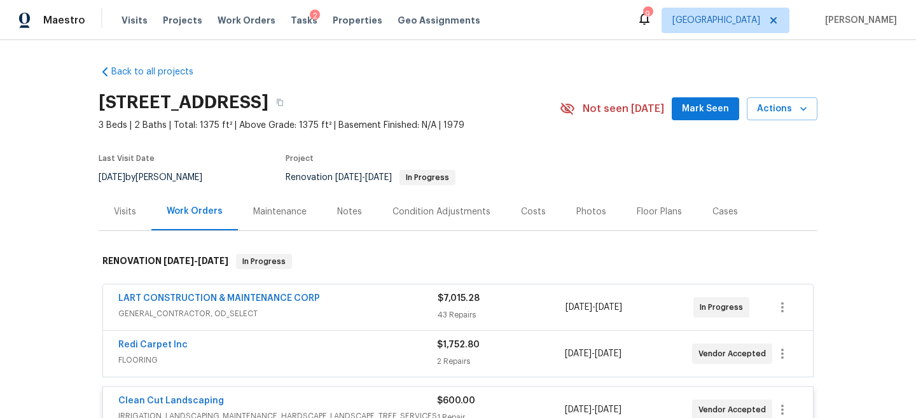
click at [340, 217] on div "Notes" at bounding box center [349, 212] width 25 height 13
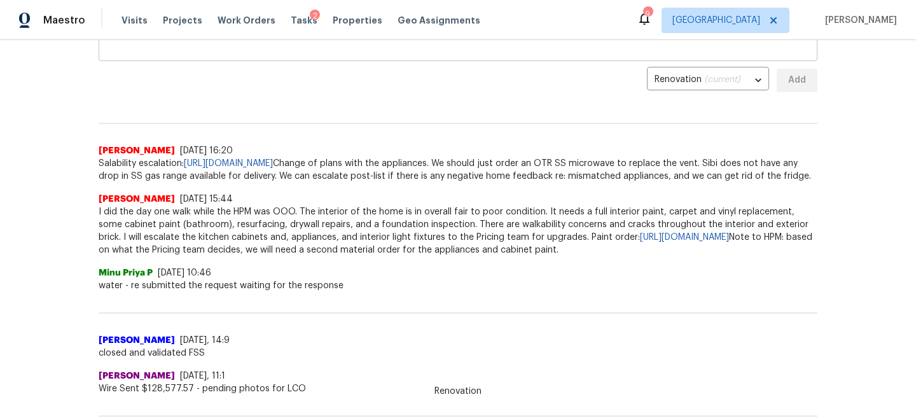
scroll to position [287, 0]
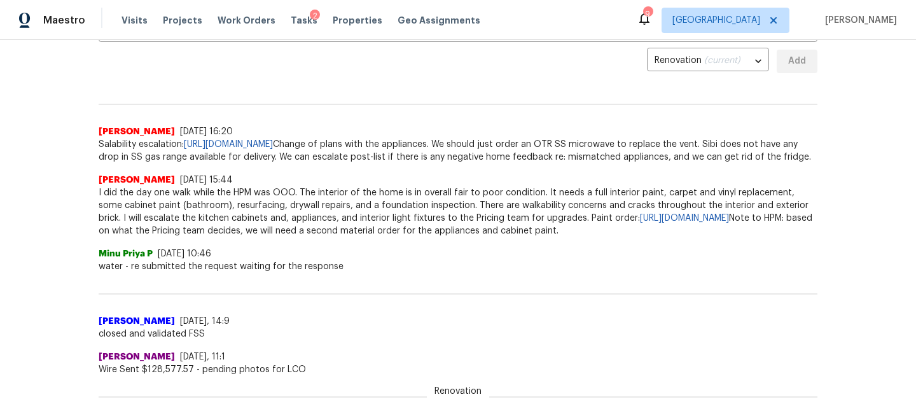
click at [255, 216] on span "I did the day one walk while the HPM was OOO. The interior of the home is in ov…" at bounding box center [458, 211] width 719 height 51
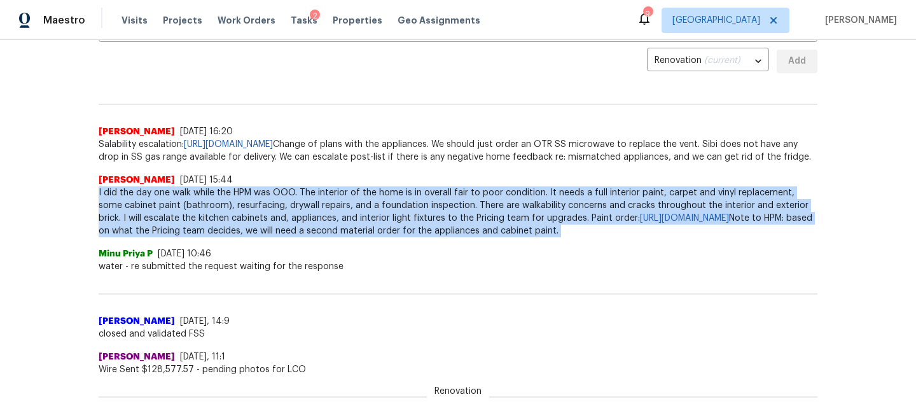
click at [255, 216] on span "I did the day one walk while the HPM was OOO. The interior of the home is in ov…" at bounding box center [458, 211] width 719 height 51
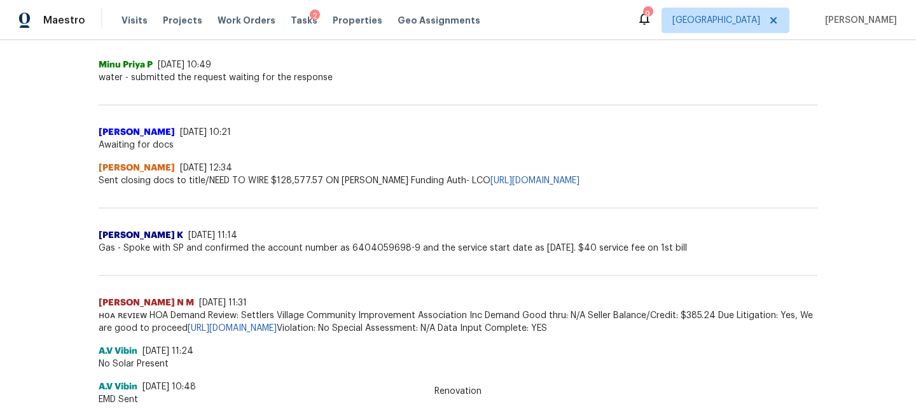
scroll to position [735, 0]
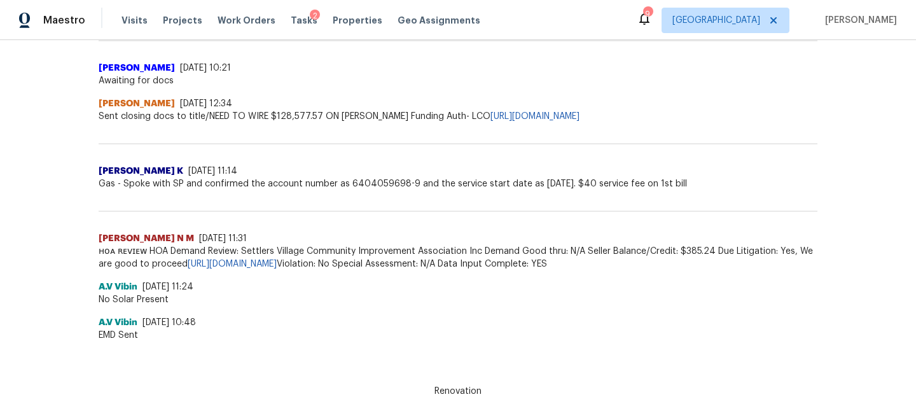
click at [160, 186] on span "Gas - Spoke with SP and confirmed the account number as 6404059698-9 and the se…" at bounding box center [458, 184] width 719 height 13
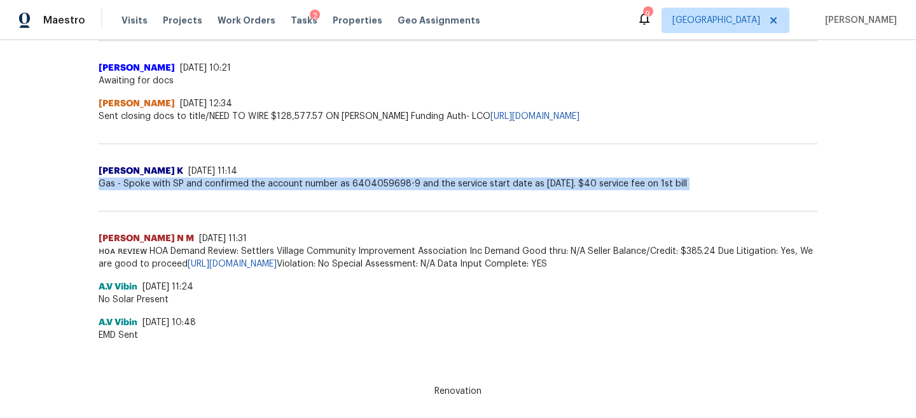
click at [160, 186] on span "Gas - Spoke with SP and confirmed the account number as 6404059698-9 and the se…" at bounding box center [458, 184] width 719 height 13
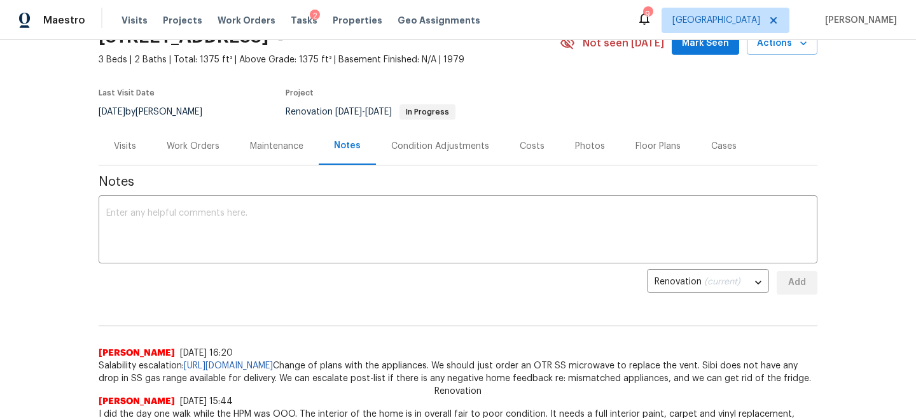
scroll to position [0, 0]
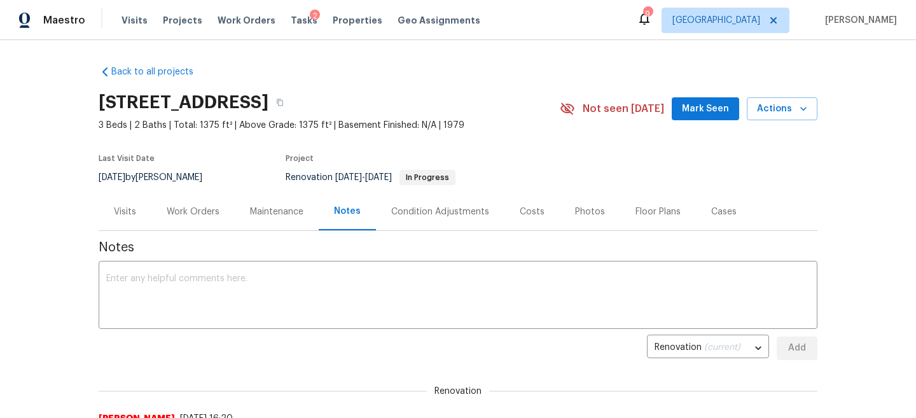
click at [122, 212] on div "Visits" at bounding box center [125, 212] width 22 height 13
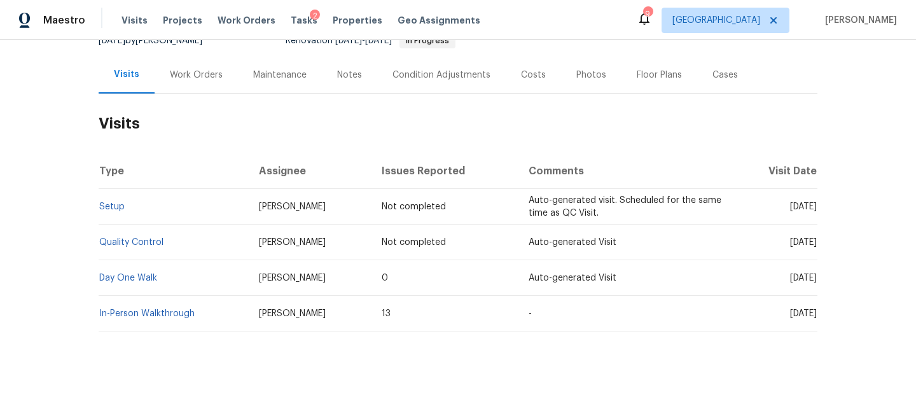
scroll to position [130, 0]
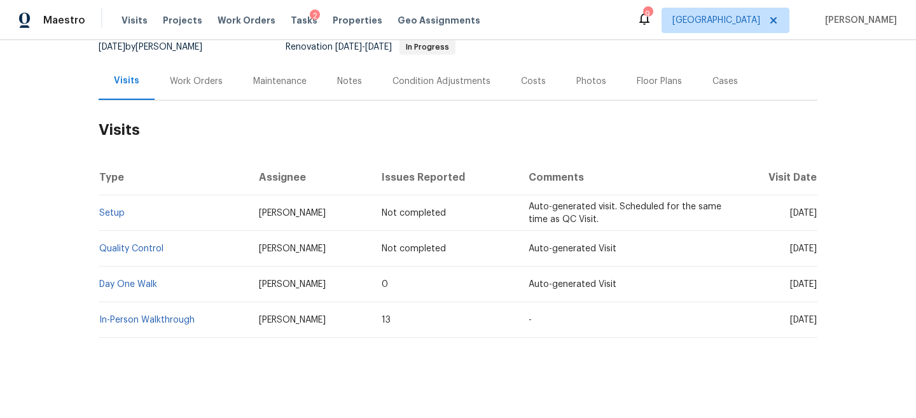
click at [279, 277] on td "[PERSON_NAME]" at bounding box center [310, 285] width 123 height 36
click at [275, 284] on span "[PERSON_NAME]" at bounding box center [292, 284] width 67 height 9
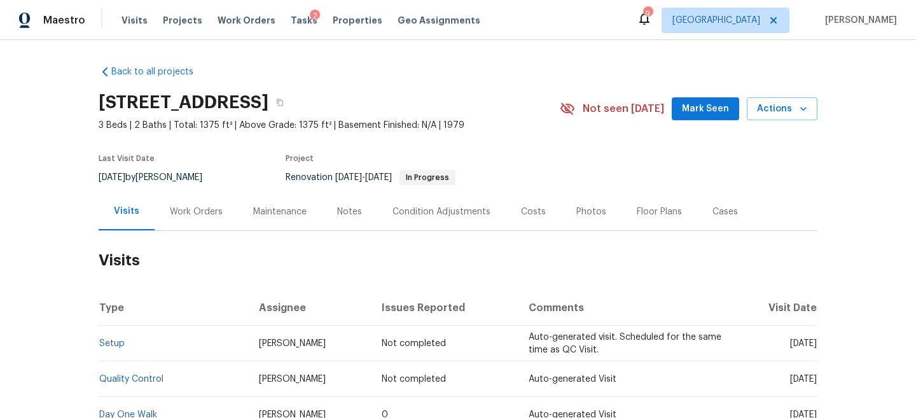
scroll to position [137, 0]
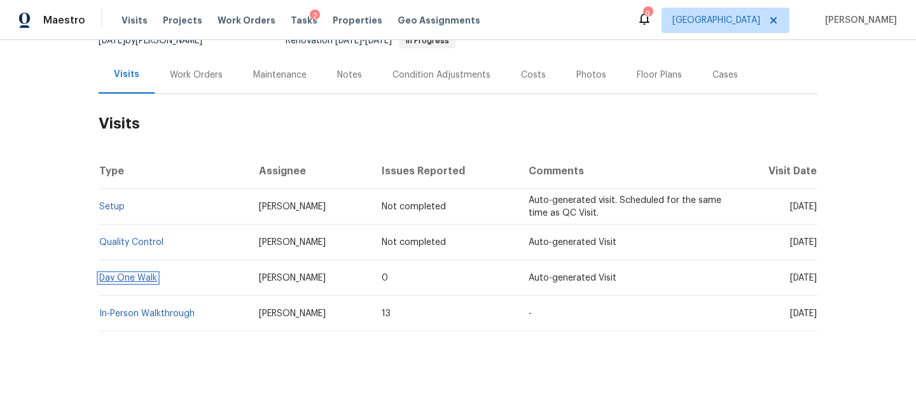
click at [136, 278] on link "Day One Walk" at bounding box center [128, 278] width 58 height 9
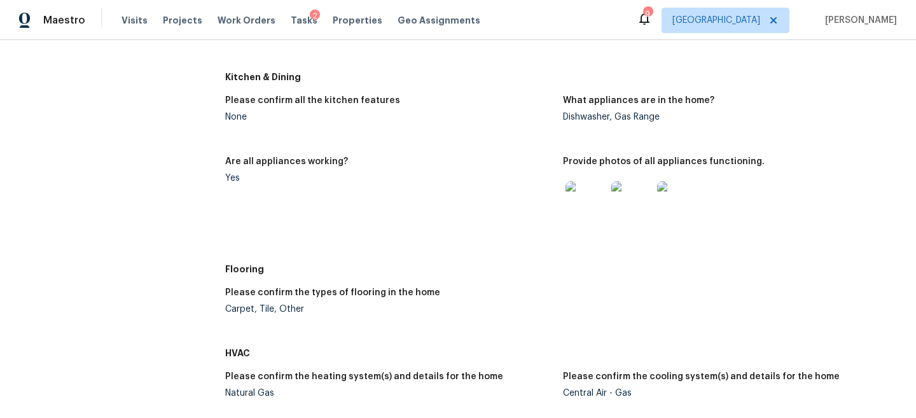
scroll to position [574, 0]
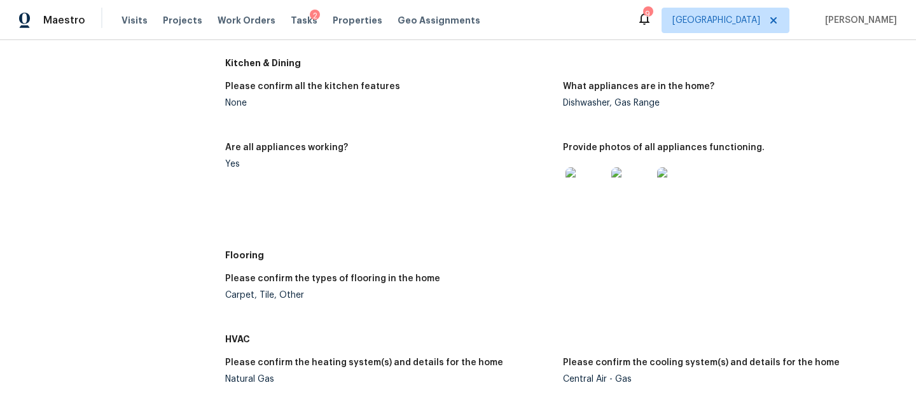
click at [597, 170] on img at bounding box center [586, 187] width 41 height 41
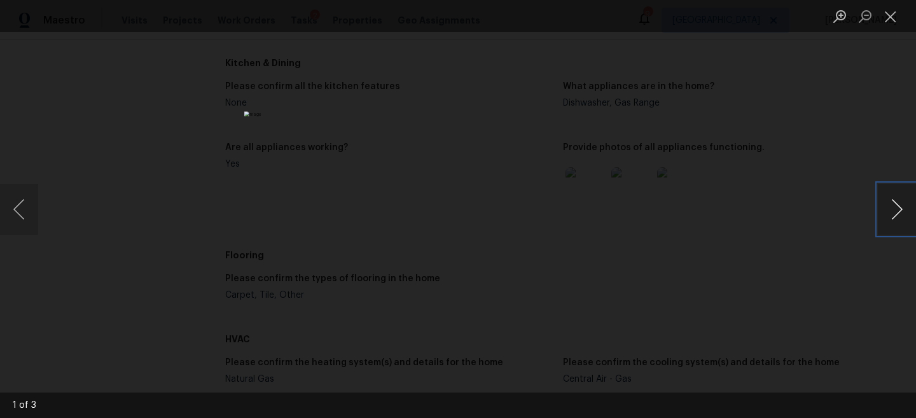
click at [901, 198] on button "Next image" at bounding box center [897, 209] width 38 height 51
click at [806, 120] on div "Lightbox" at bounding box center [458, 209] width 916 height 418
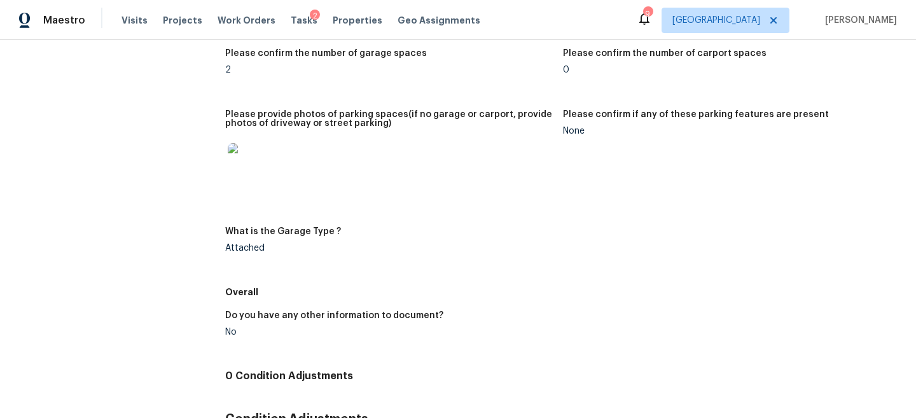
scroll to position [1585, 0]
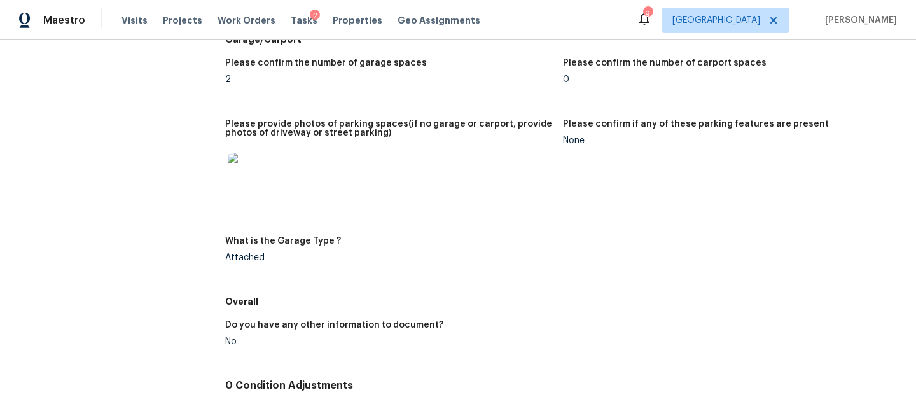
click at [241, 160] on img at bounding box center [248, 173] width 41 height 41
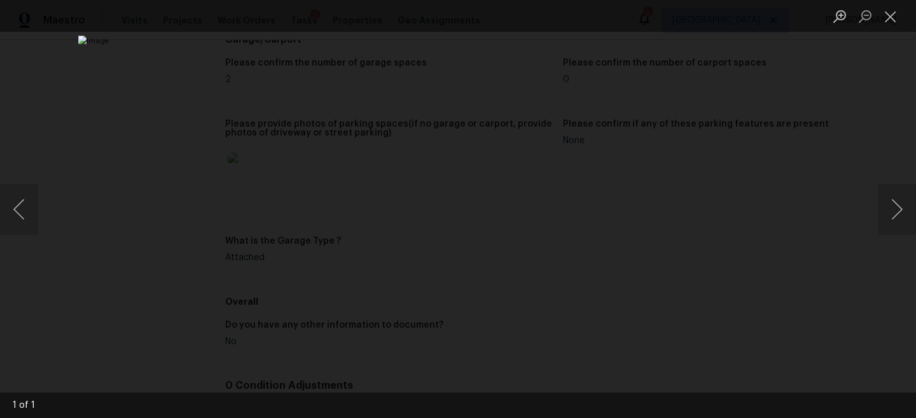
click at [108, 207] on div "Lightbox" at bounding box center [458, 209] width 916 height 418
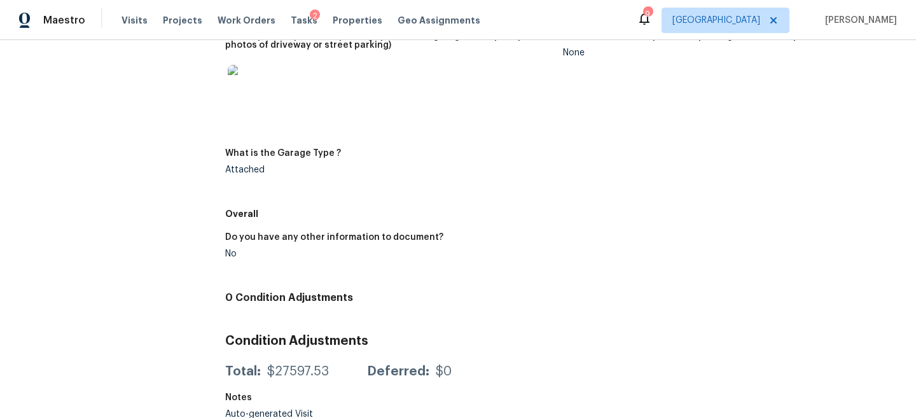
scroll to position [1681, 0]
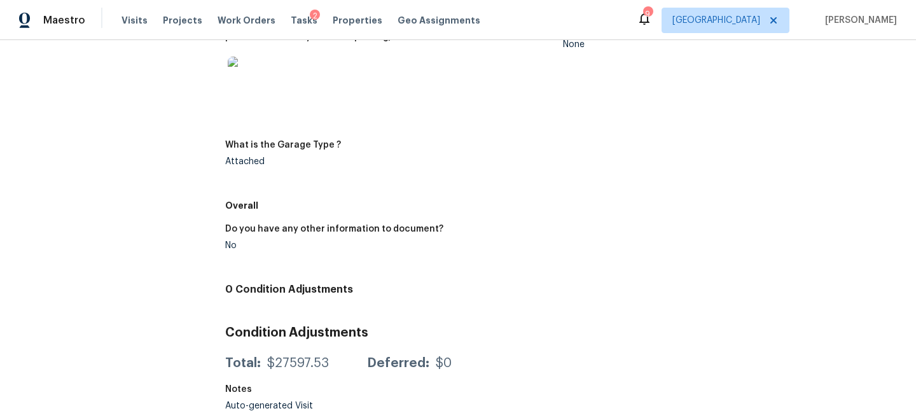
click at [261, 64] on img at bounding box center [248, 77] width 41 height 41
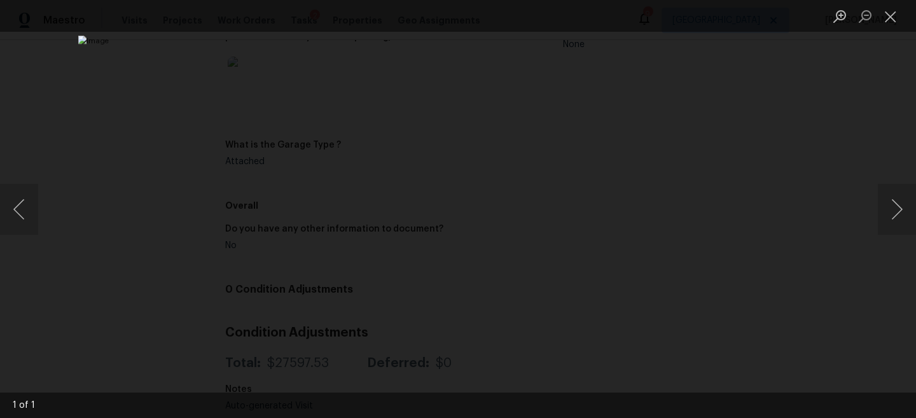
click at [805, 148] on div "Lightbox" at bounding box center [458, 209] width 916 height 418
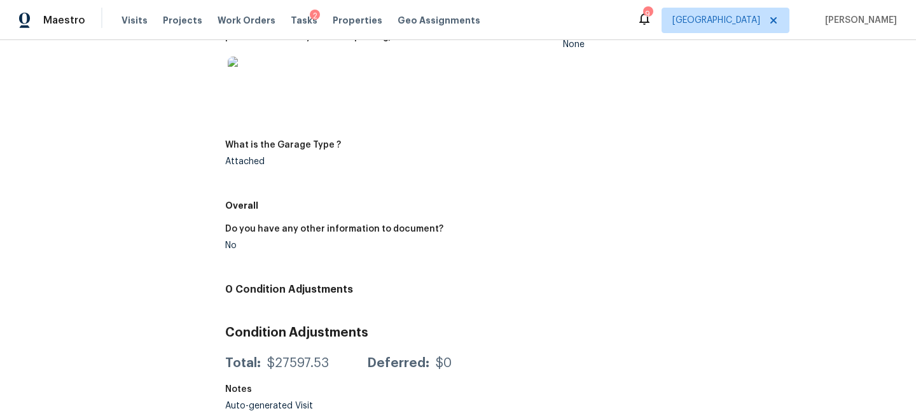
click at [286, 363] on div "$27597.53" at bounding box center [298, 363] width 62 height 13
drag, startPoint x: 286, startPoint y: 363, endPoint x: 335, endPoint y: 364, distance: 49.0
click at [335, 364] on div "Total: $27597.53 Deferred: $0" at bounding box center [338, 363] width 227 height 13
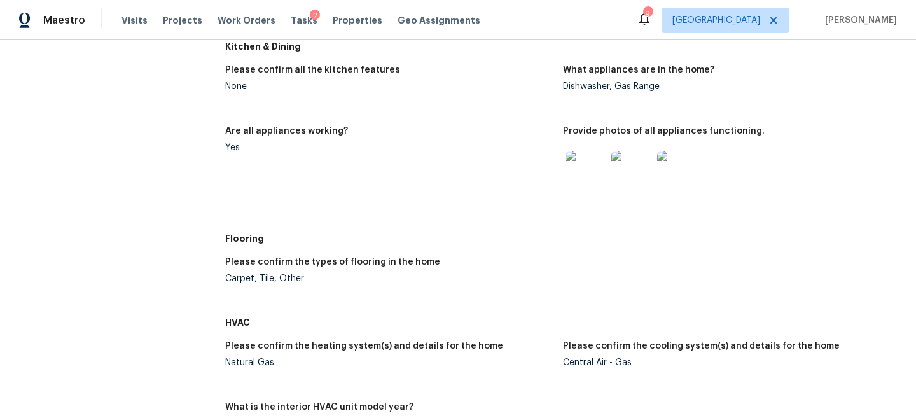
scroll to position [0, 0]
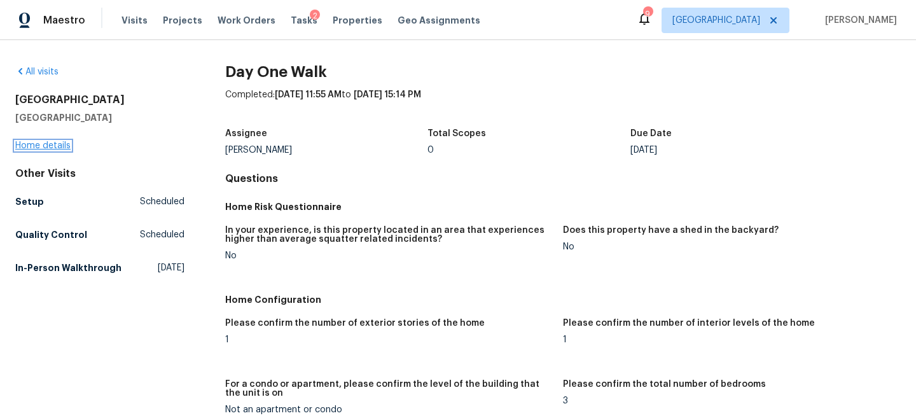
click at [51, 145] on link "Home details" at bounding box center [42, 145] width 55 height 9
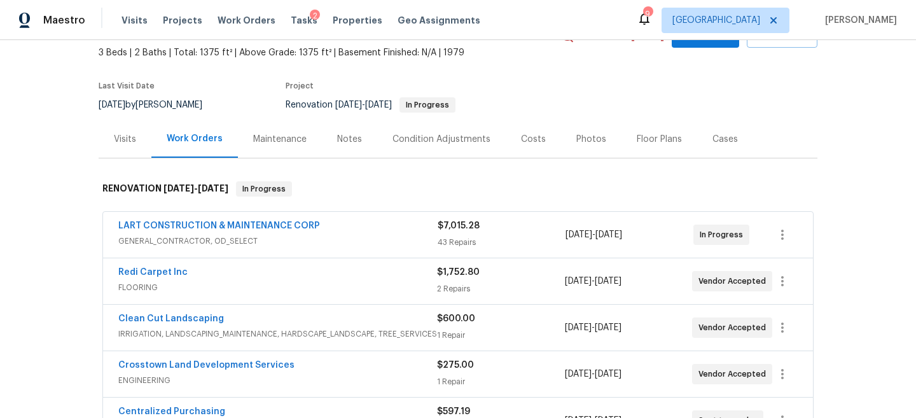
scroll to position [43, 0]
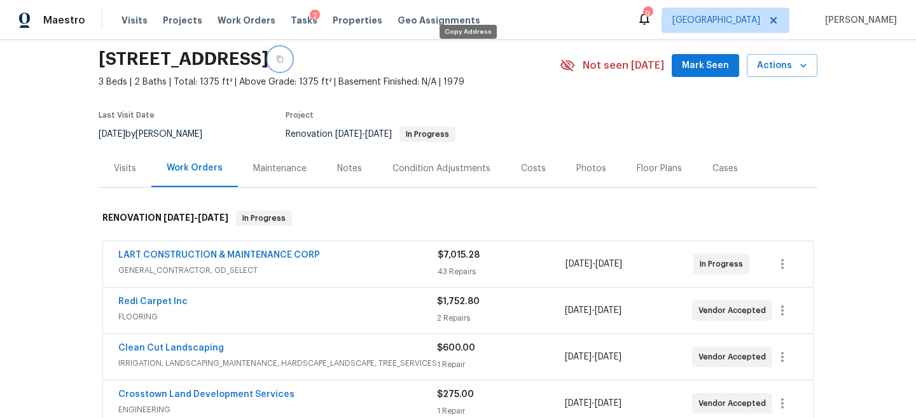
click at [284, 59] on icon "button" at bounding box center [280, 59] width 8 height 8
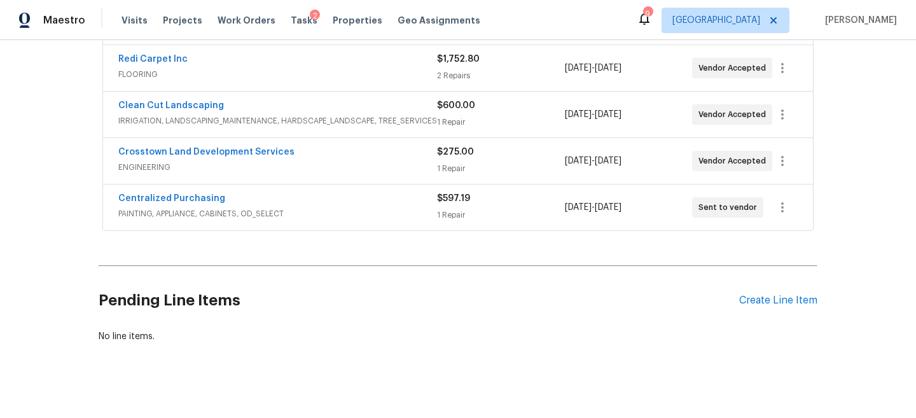
scroll to position [261, 0]
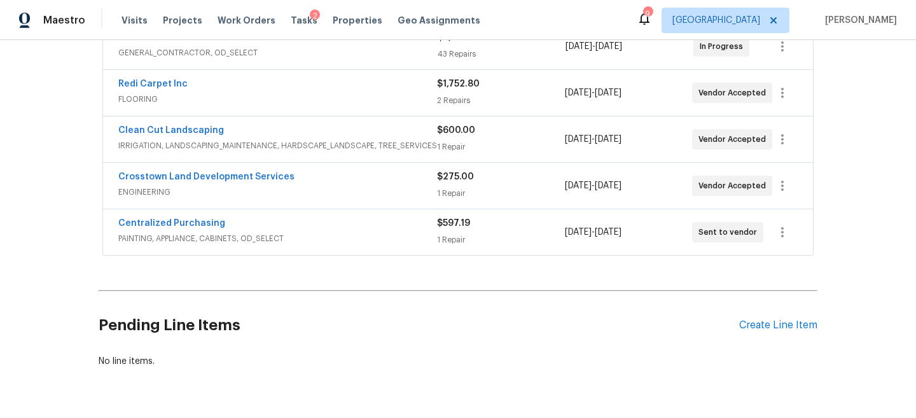
click at [392, 248] on div "Centralized Purchasing PAINTING, APPLIANCE, CABINETS, OD_SELECT $597.19 1 Repai…" at bounding box center [458, 232] width 710 height 46
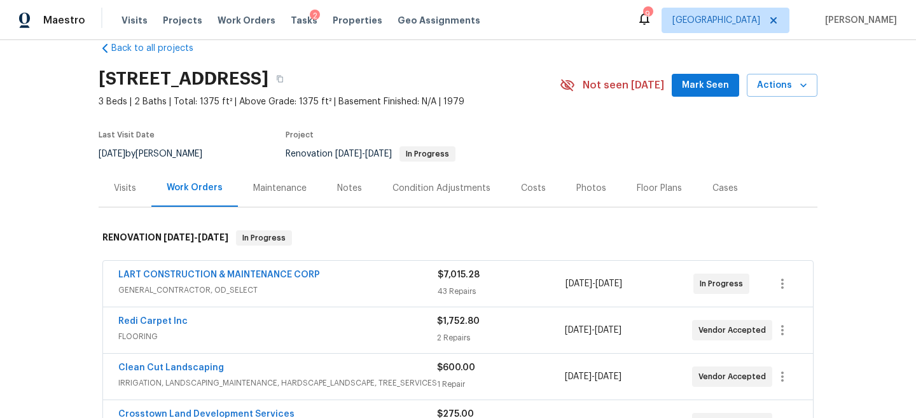
scroll to position [0, 0]
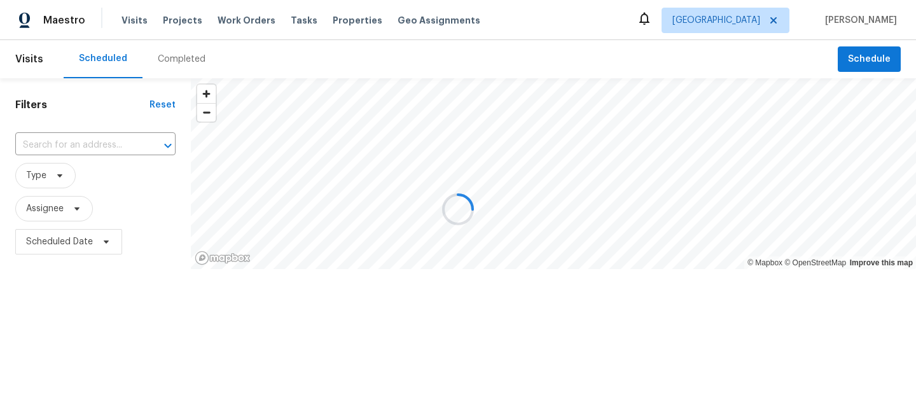
click at [865, 69] on div at bounding box center [458, 209] width 916 height 418
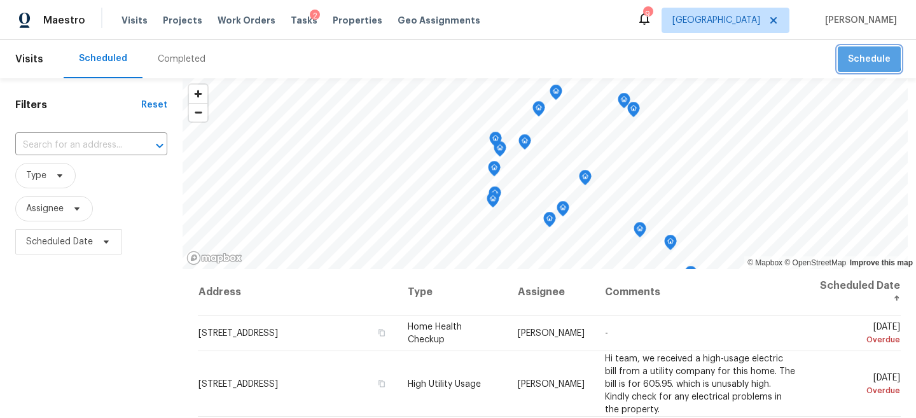
click at [859, 57] on span "Schedule" at bounding box center [869, 60] width 43 height 16
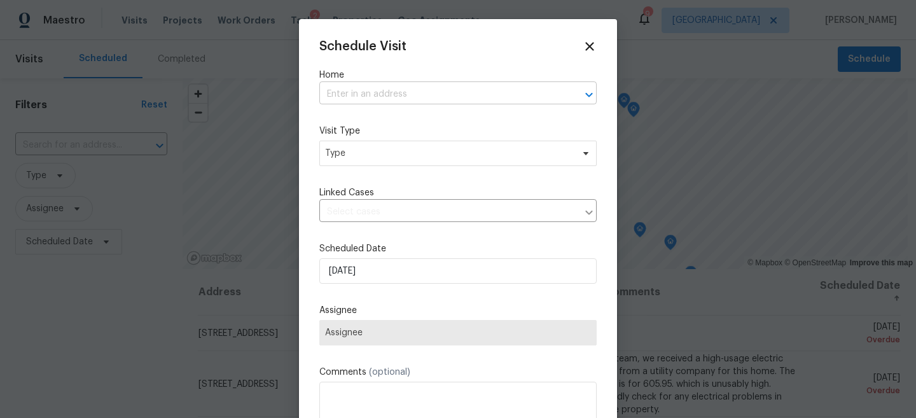
click at [358, 102] on input "text" at bounding box center [440, 95] width 242 height 20
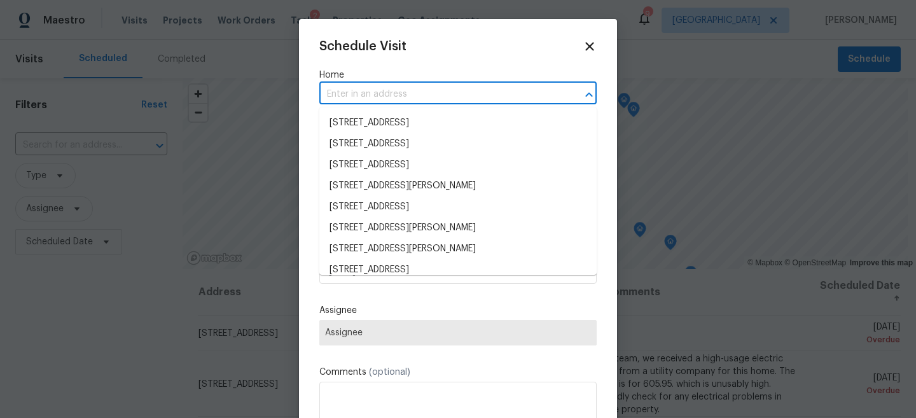
paste input "510 Rita Blanca Dr, Webster, TX 77598"
type input "510 Rita Blanca Dr, Webster, TX 77598"
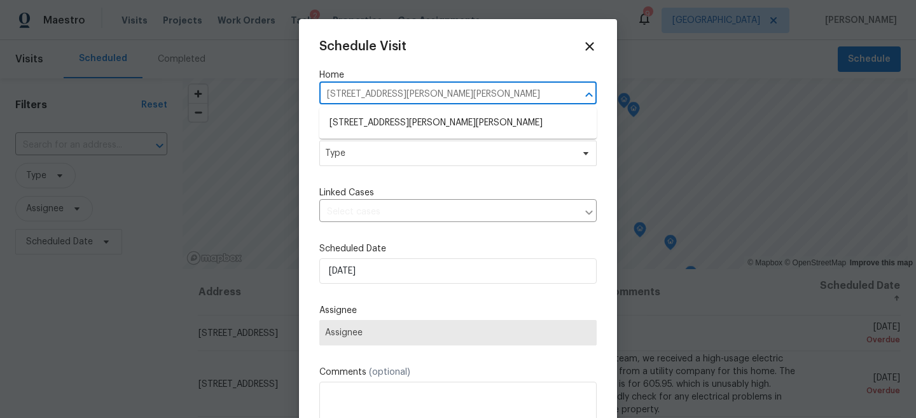
click at [359, 110] on ul "510 Rita Blanca Dr, Webster, TX 77598" at bounding box center [457, 123] width 277 height 31
click at [356, 123] on li "510 Rita Blanca Dr, Webster, TX 77598" at bounding box center [457, 123] width 277 height 21
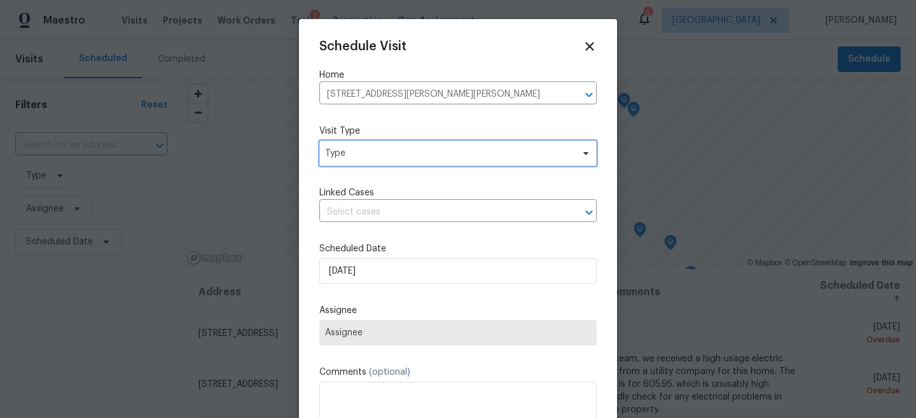
click at [354, 160] on span "Type" at bounding box center [457, 153] width 277 height 25
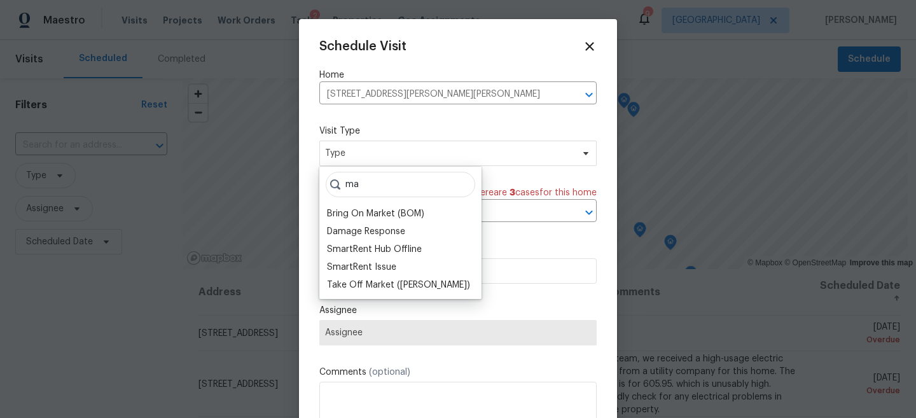
type input "m"
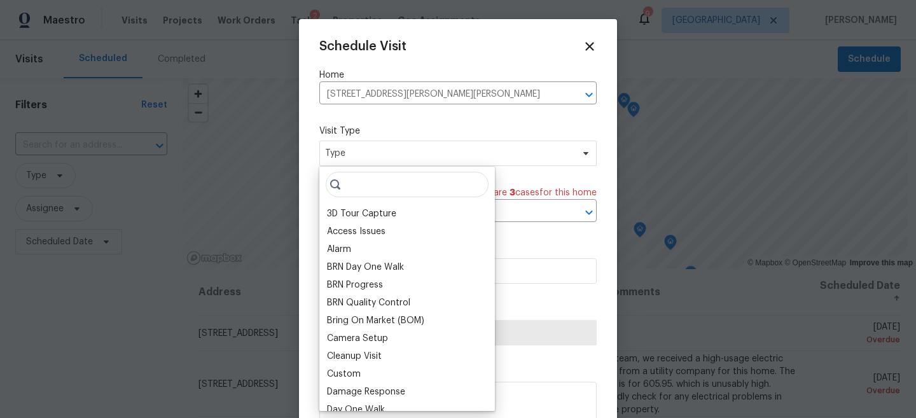
type input "t"
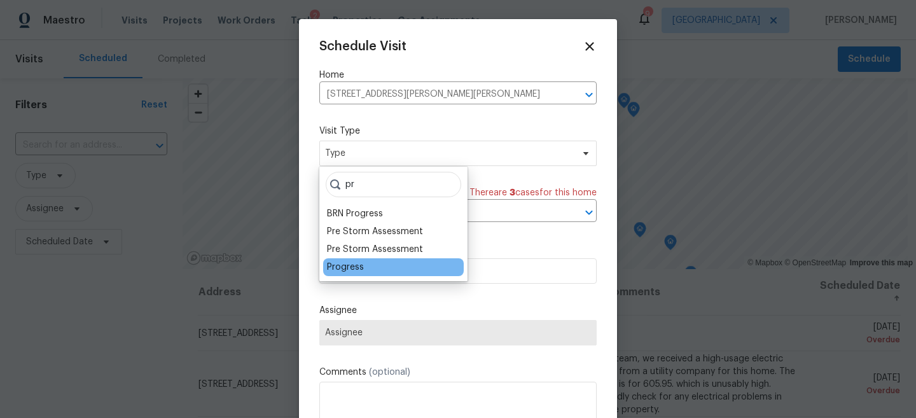
type input "pr"
click at [352, 268] on div "Progress" at bounding box center [345, 267] width 37 height 13
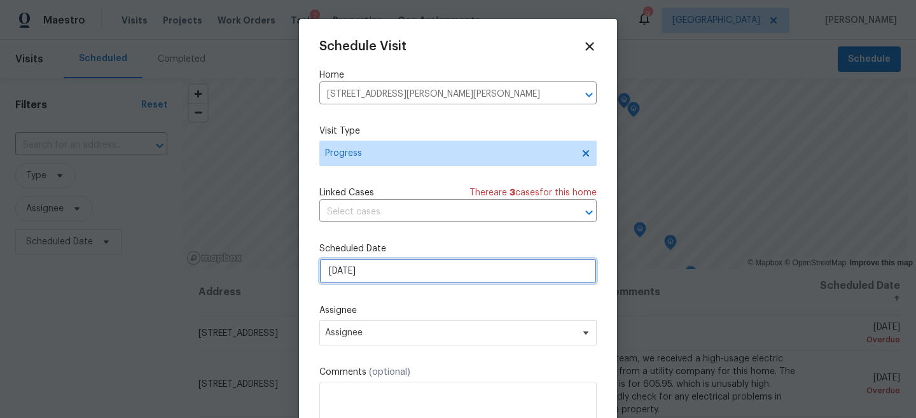
click at [358, 281] on input "10/14/2025" at bounding box center [457, 270] width 277 height 25
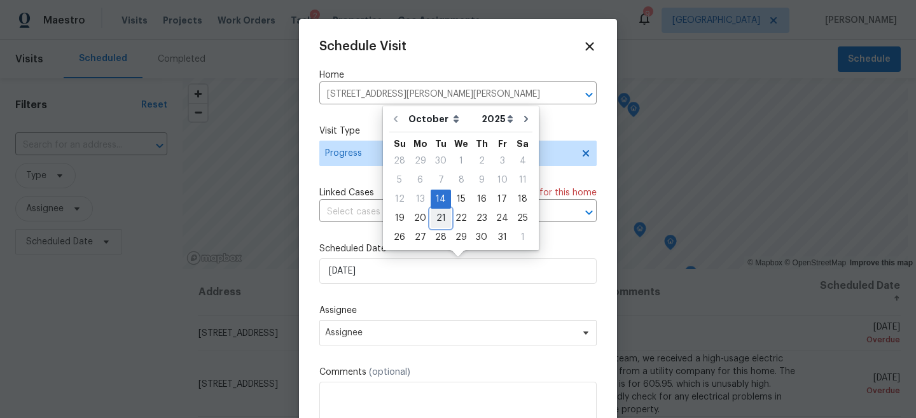
click at [438, 221] on div "21" at bounding box center [441, 218] width 20 height 18
type input "10/21/2025"
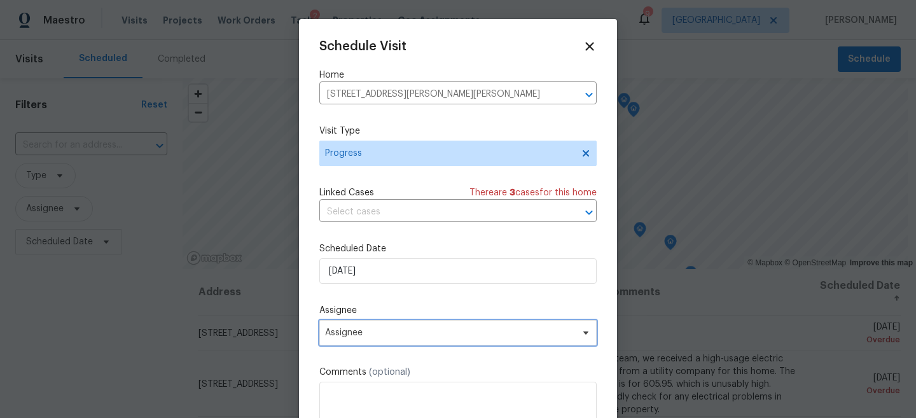
click at [419, 343] on span "Assignee" at bounding box center [457, 332] width 277 height 25
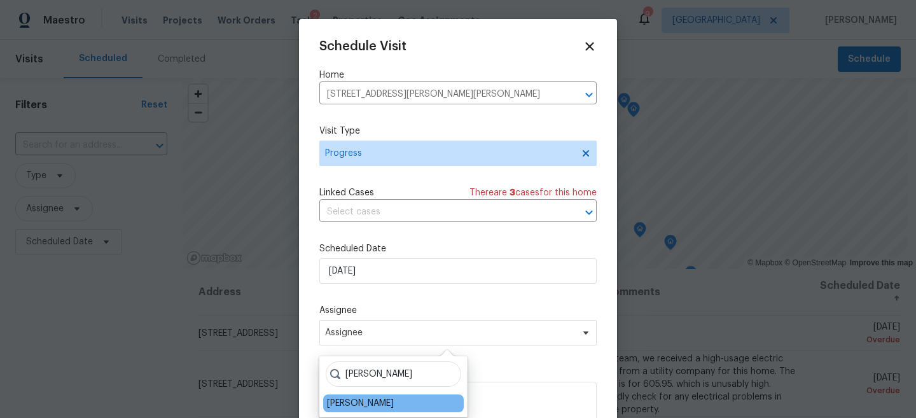
type input "steve"
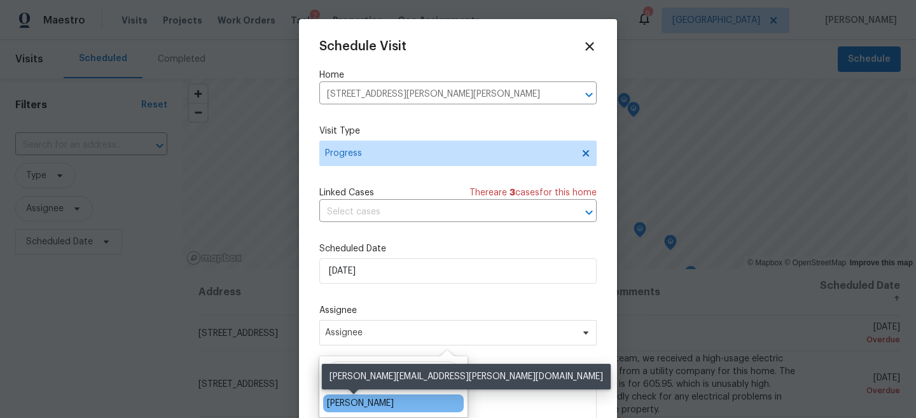
click at [370, 403] on div "[PERSON_NAME]" at bounding box center [360, 403] width 67 height 13
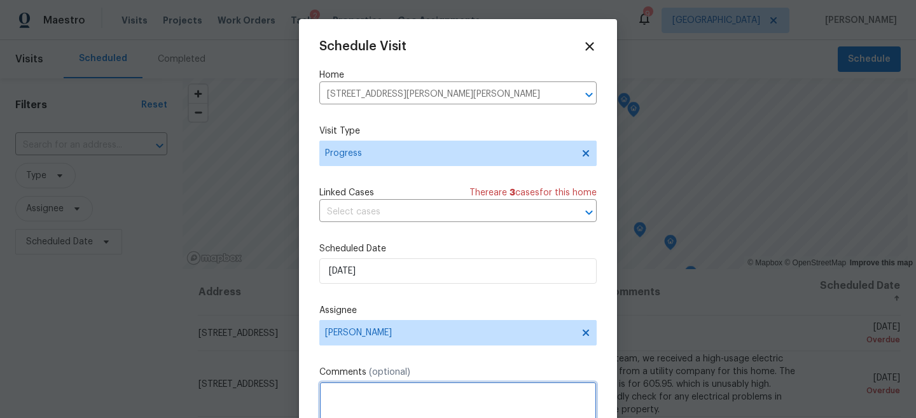
click at [387, 400] on textarea at bounding box center [457, 407] width 277 height 51
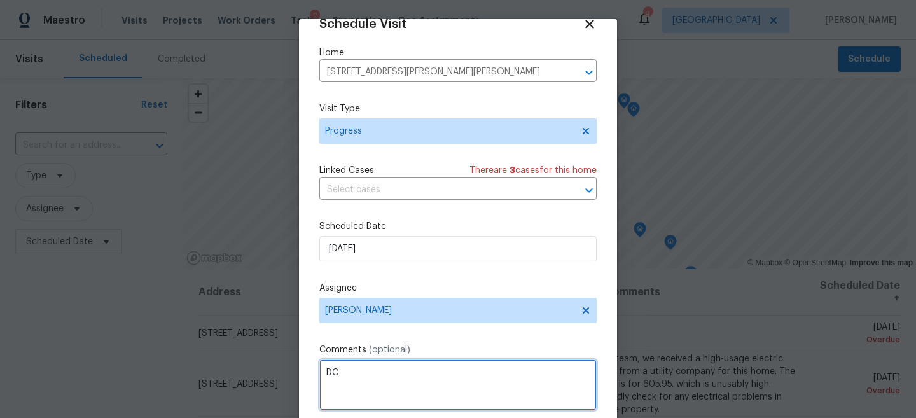
type textarea "D"
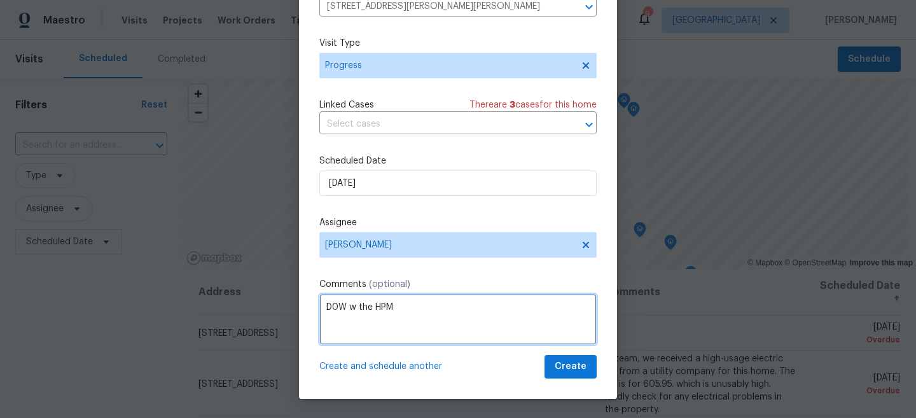
type textarea "D0W w the HPM"
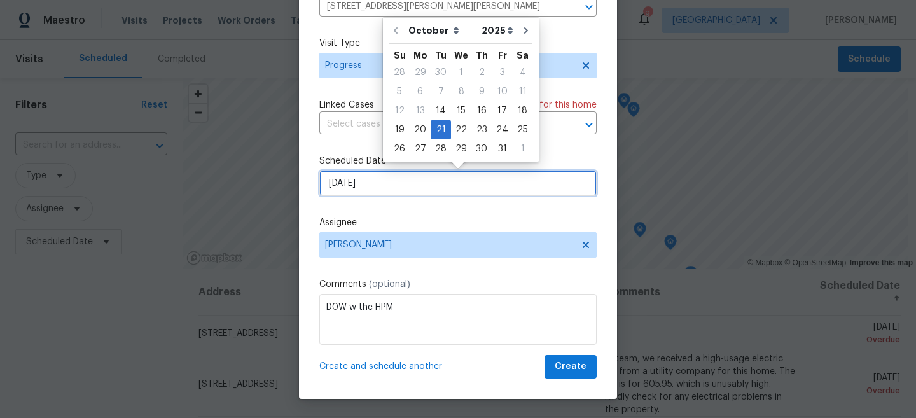
click at [420, 185] on input "10/21/2025" at bounding box center [457, 183] width 277 height 25
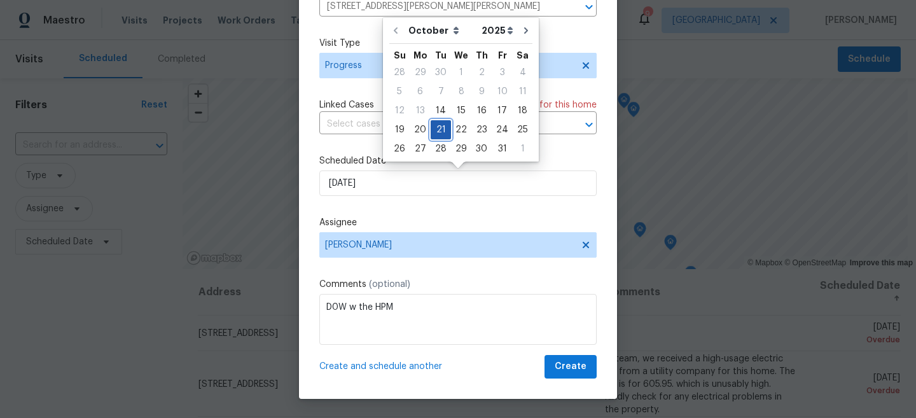
click at [440, 124] on div "21" at bounding box center [441, 130] width 20 height 18
click at [412, 218] on label "Assignee" at bounding box center [457, 222] width 277 height 13
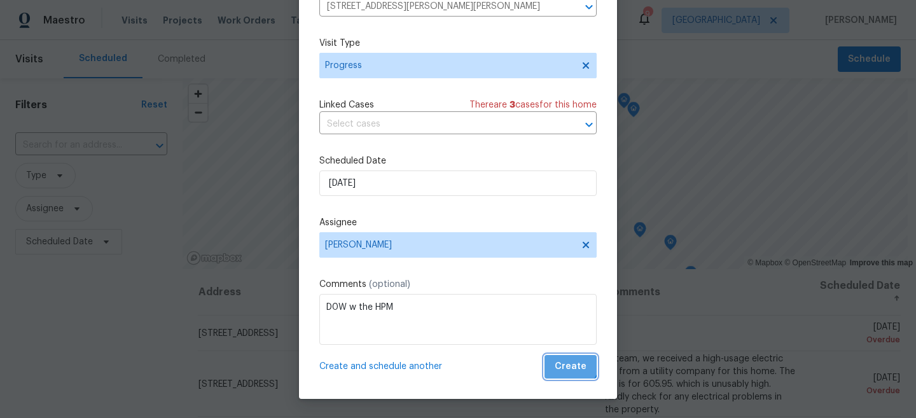
click at [572, 361] on span "Create" at bounding box center [571, 367] width 32 height 16
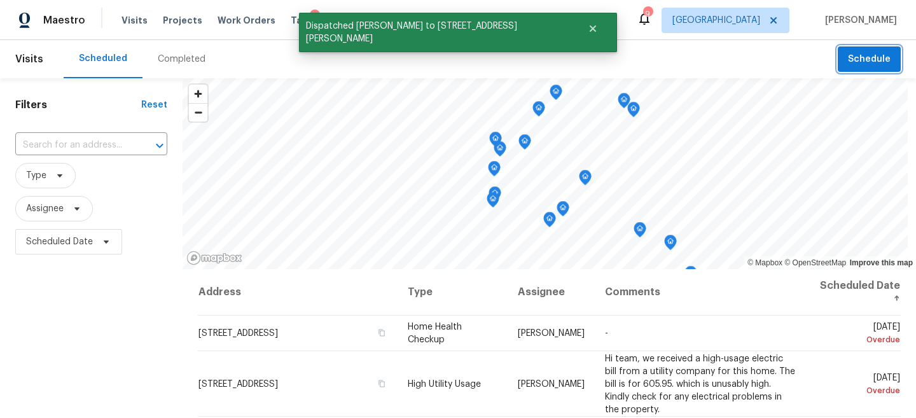
scroll to position [0, 0]
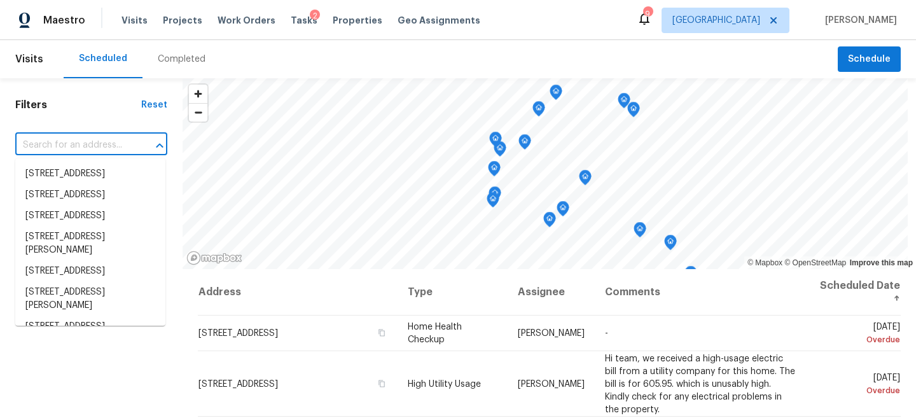
click at [80, 141] on input "text" at bounding box center [73, 146] width 116 height 20
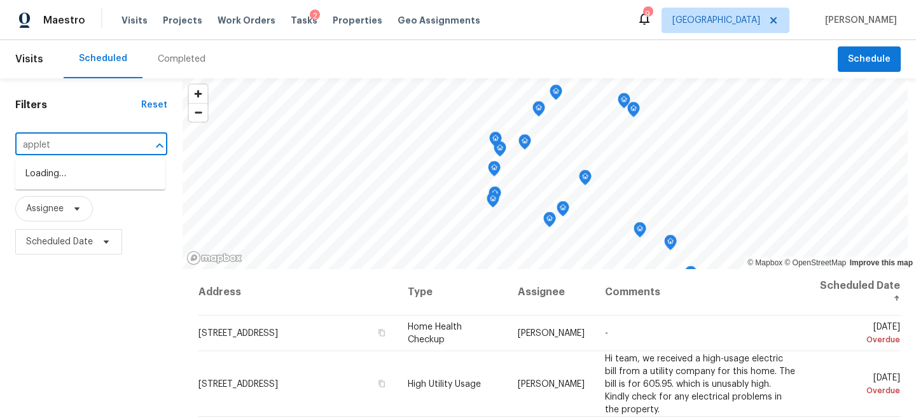
type input "appletr"
click at [97, 227] on li "18810 Appletree Ridge Rd, Houston, TX 77084" at bounding box center [90, 216] width 150 height 21
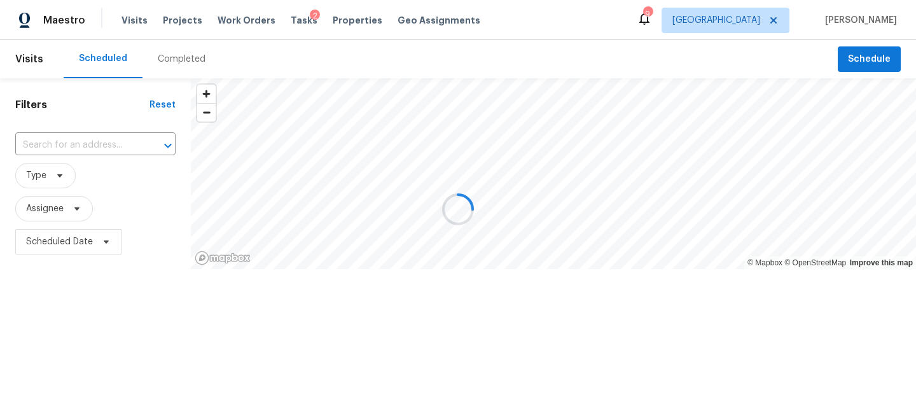
type input "18810 Appletree Ridge Rd, Houston, TX 77084"
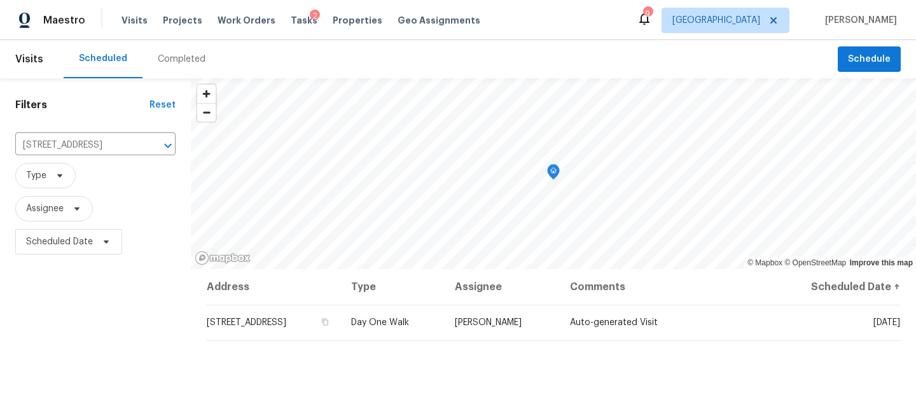
click at [110, 314] on div "Filters Reset 18810 Appletree Ridge Rd, Houston, TX 77084 ​ Type Assignee Sched…" at bounding box center [95, 341] width 191 height 526
click at [866, 59] on span "Schedule" at bounding box center [869, 60] width 43 height 16
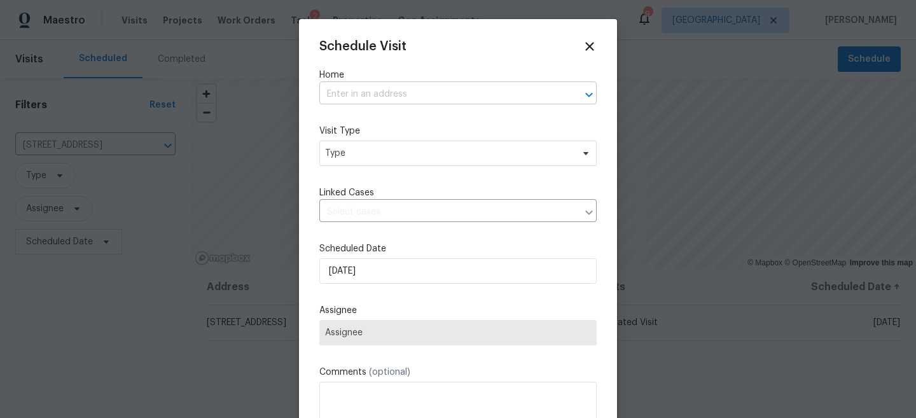
click at [430, 89] on input "text" at bounding box center [440, 95] width 242 height 20
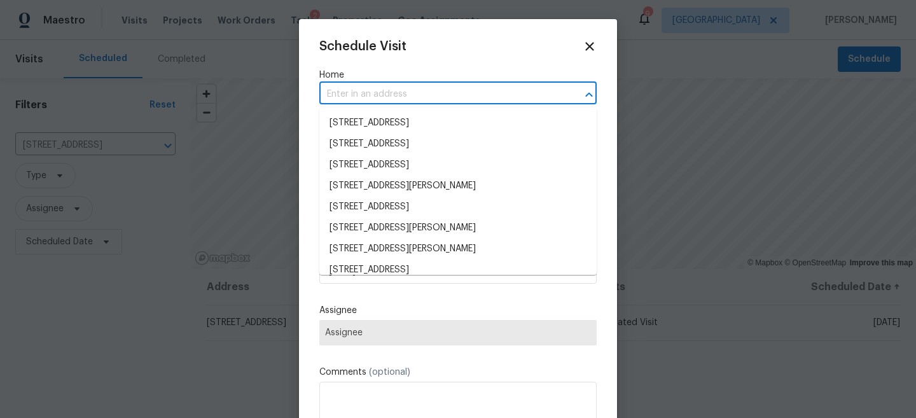
paste input "18810 Appletree Ridge Rd, , Houston, TX 77084"
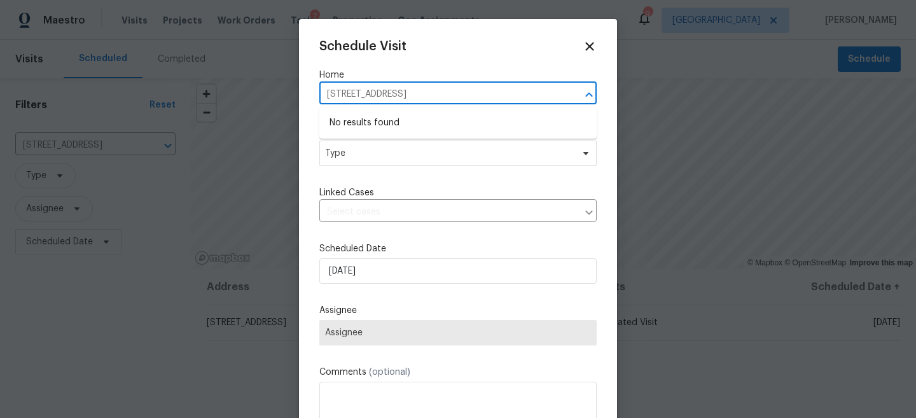
type input "18810 Appletree Ridge Rd, , Houston, TX 77084"
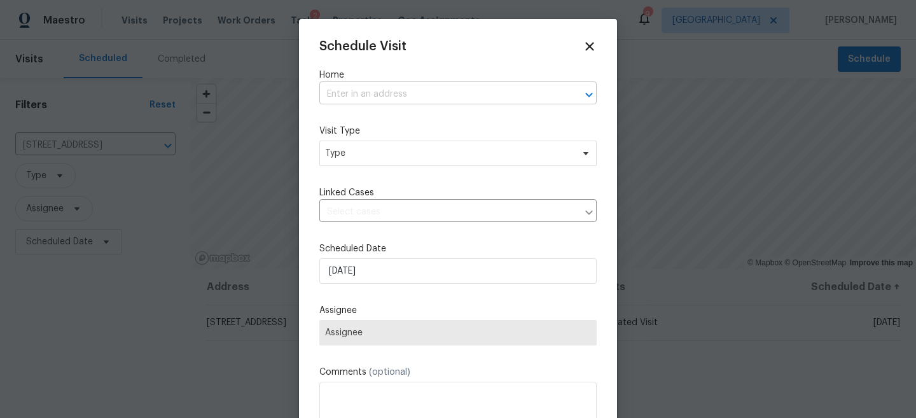
click at [401, 87] on input "text" at bounding box center [440, 95] width 242 height 20
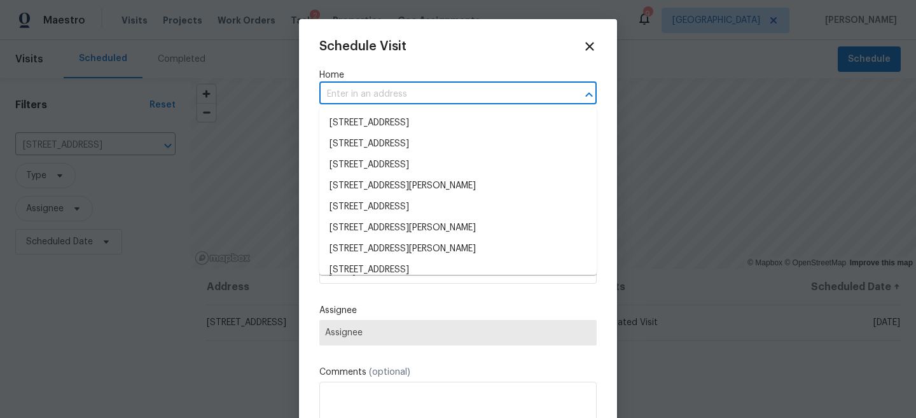
paste input "18810 Appletree Ridge Rd, , Houston, TX 77084"
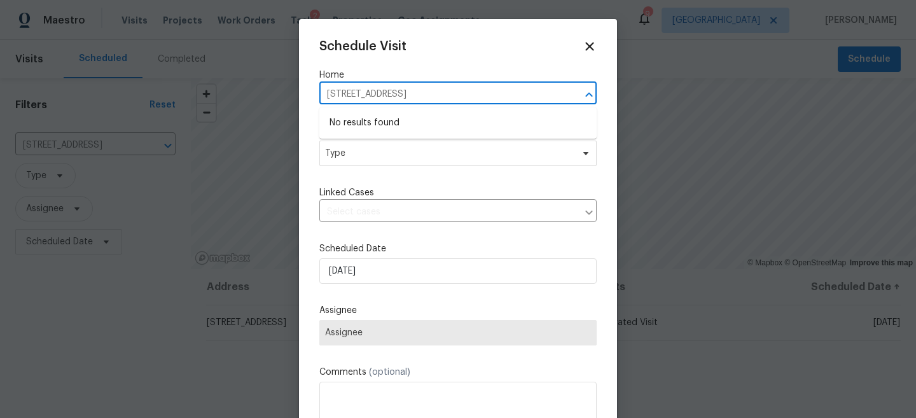
drag, startPoint x: 436, startPoint y: 94, endPoint x: 569, endPoint y: 87, distance: 133.2
click at [569, 87] on div "18810 Appletree Ridge Rd, , Houston, TX 77084 ​" at bounding box center [457, 95] width 277 height 20
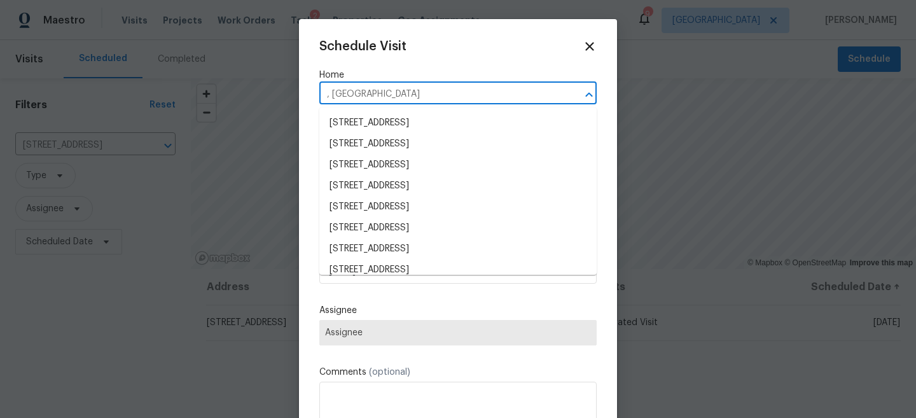
click at [538, 96] on input ", Houston, TX 77084" at bounding box center [440, 95] width 242 height 20
paste input "18810 Appletree Ridge Rd,"
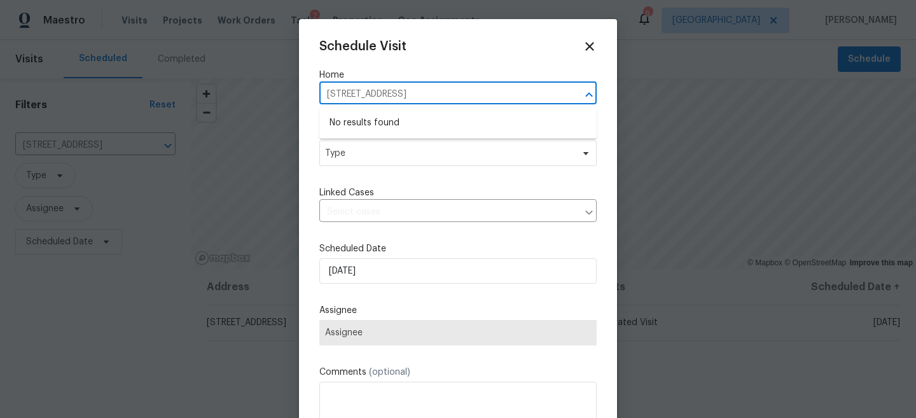
drag, startPoint x: 545, startPoint y: 86, endPoint x: 450, endPoint y: 87, distance: 94.8
click at [450, 87] on input "18810 Appletree Ridge Rd, , Houston, TX 77084" at bounding box center [440, 95] width 242 height 20
drag, startPoint x: 436, startPoint y: 92, endPoint x: 563, endPoint y: 91, distance: 126.6
click at [563, 91] on div "18810 Appletree Ridge Rd, , Houston, TX 77084 ​" at bounding box center [457, 95] width 277 height 20
type input "18810 Appletree Ridge Rd,"
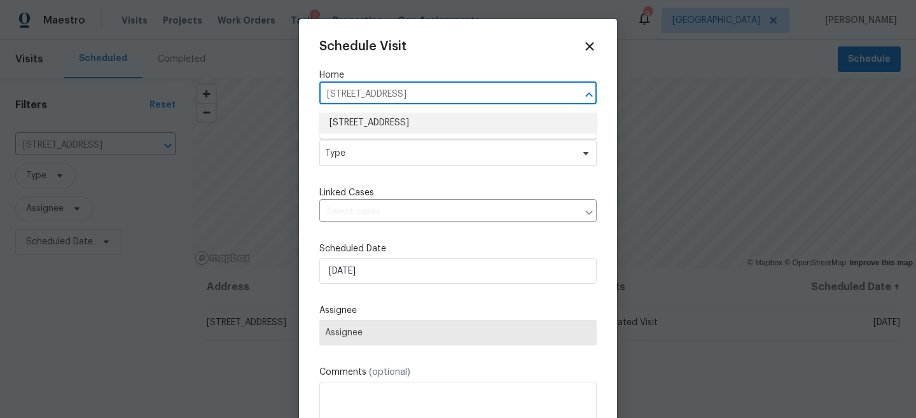
click at [460, 122] on li "18810 Appletree Ridge Rd, Houston, TX 77084" at bounding box center [457, 123] width 277 height 21
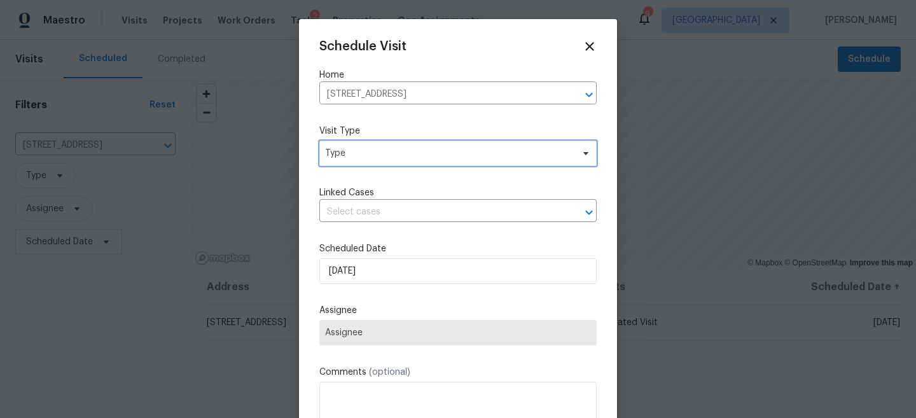
click at [438, 153] on span "Type" at bounding box center [448, 153] width 247 height 13
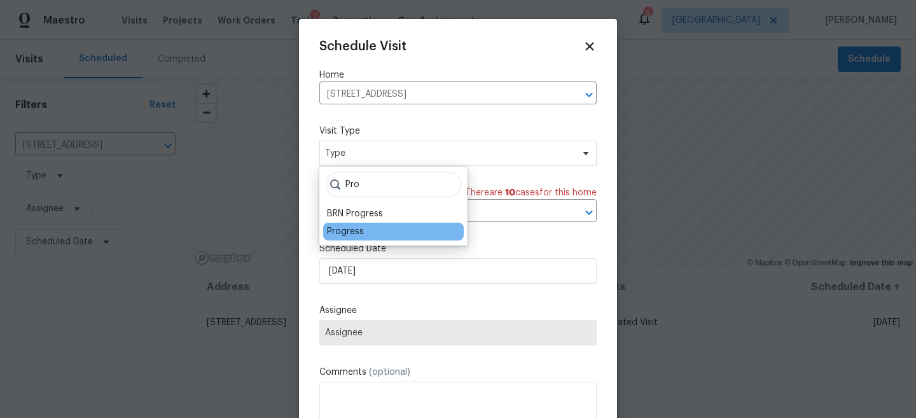
type input "Pro"
click at [358, 226] on div "Progress" at bounding box center [345, 231] width 37 height 13
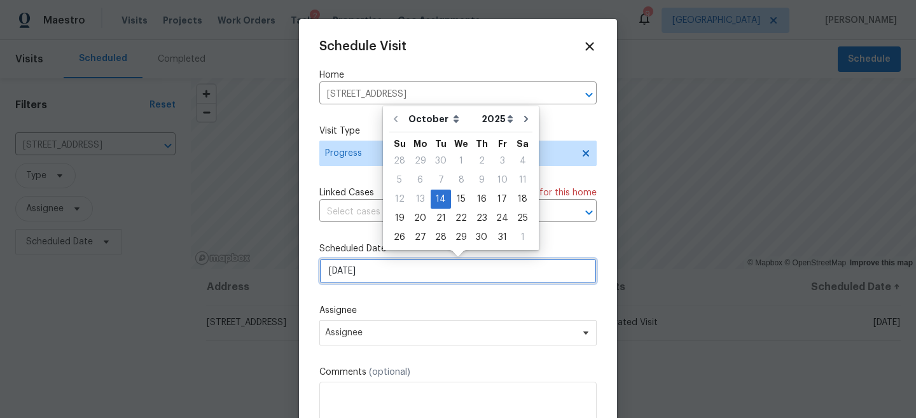
click at [361, 272] on input "10/14/2025" at bounding box center [457, 270] width 277 height 25
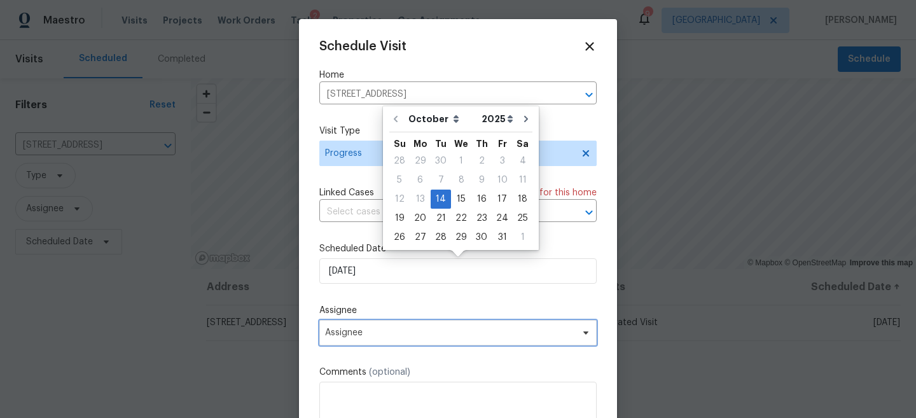
click at [399, 337] on span "Assignee" at bounding box center [449, 333] width 249 height 10
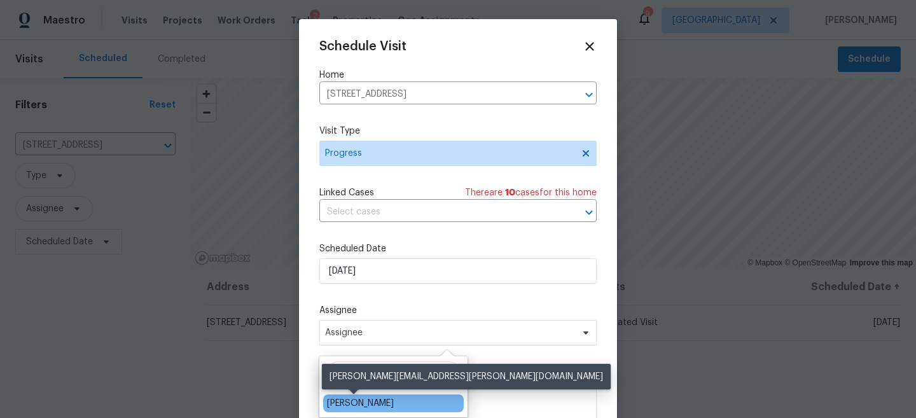
type input "Steve"
click at [377, 399] on div "[PERSON_NAME]" at bounding box center [360, 403] width 67 height 13
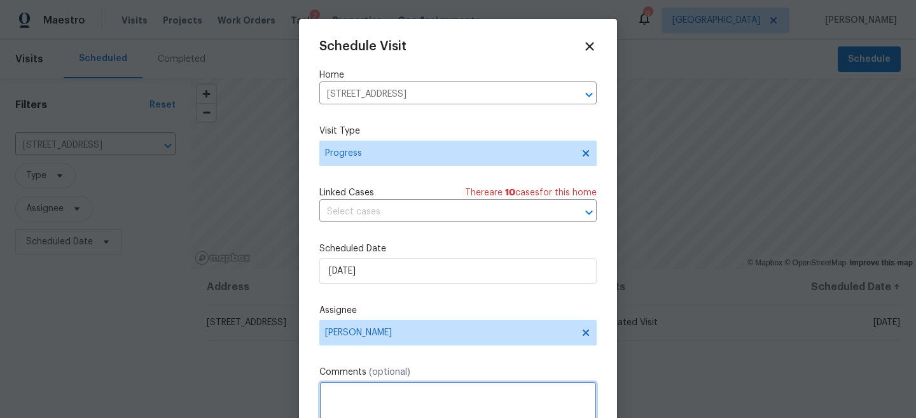
click at [392, 400] on textarea at bounding box center [457, 407] width 277 height 51
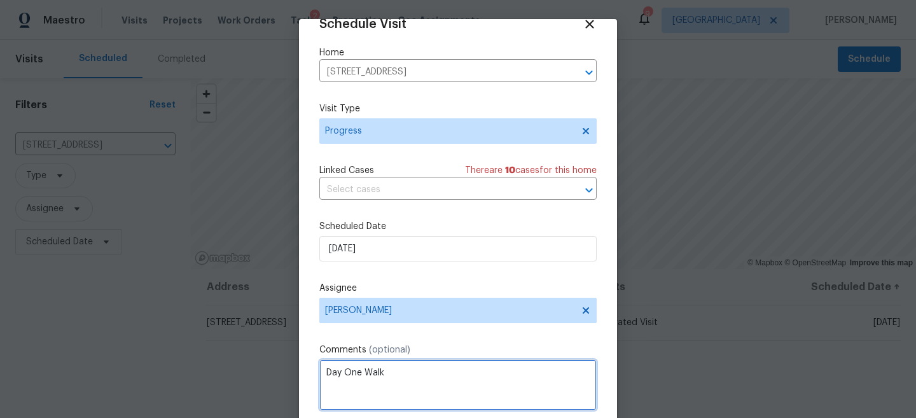
scroll to position [66, 0]
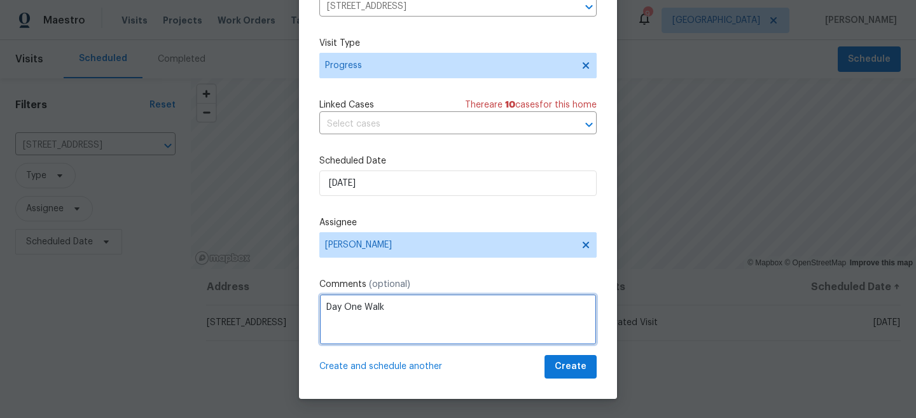
type textarea "Day One Walk"
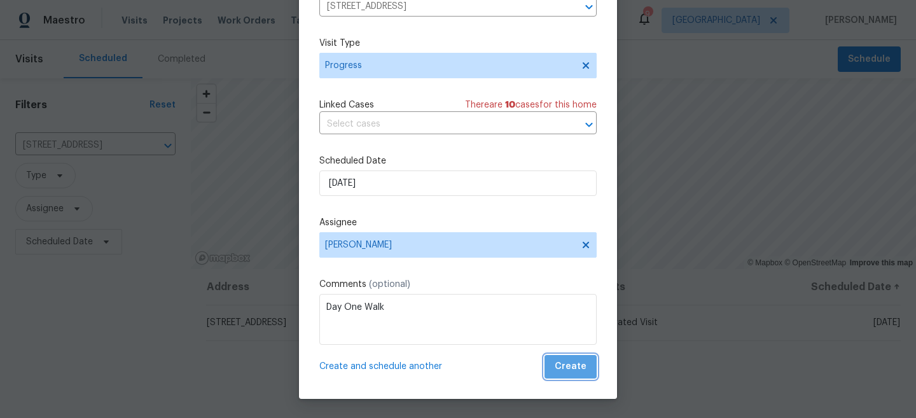
click at [575, 372] on span "Create" at bounding box center [571, 367] width 32 height 16
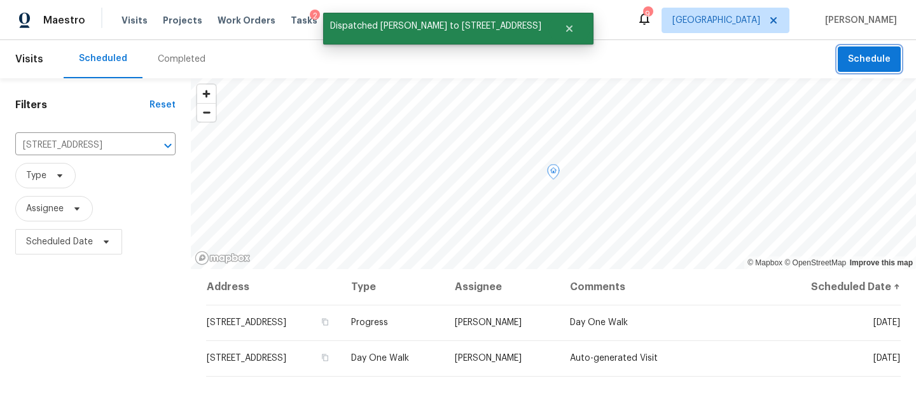
scroll to position [0, 0]
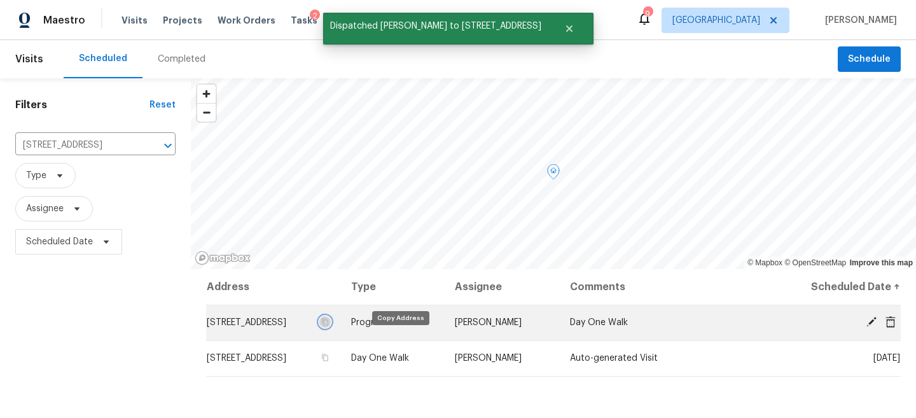
click at [328, 326] on icon "button" at bounding box center [325, 322] width 6 height 7
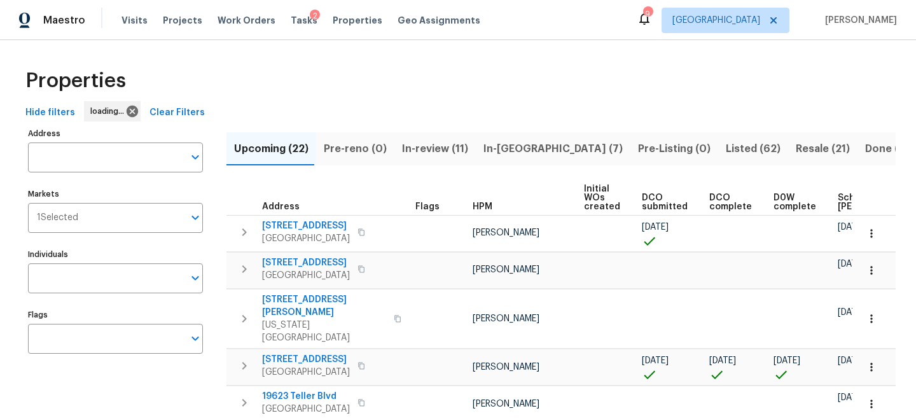
click at [263, 69] on div "Properties" at bounding box center [457, 80] width 875 height 41
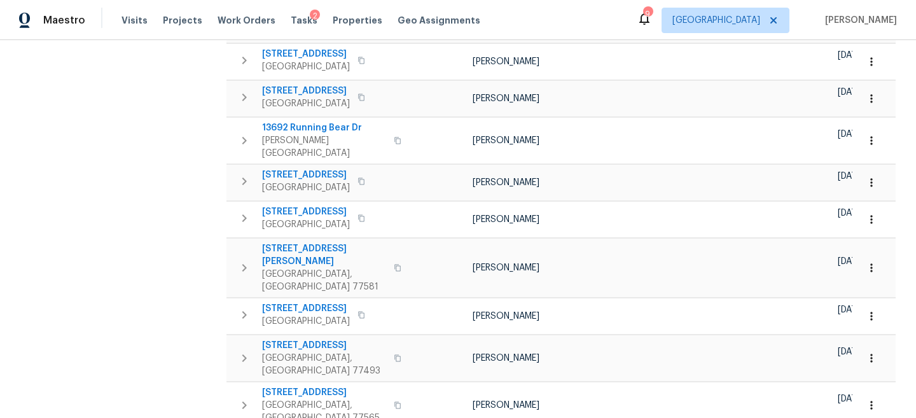
scroll to position [660, 0]
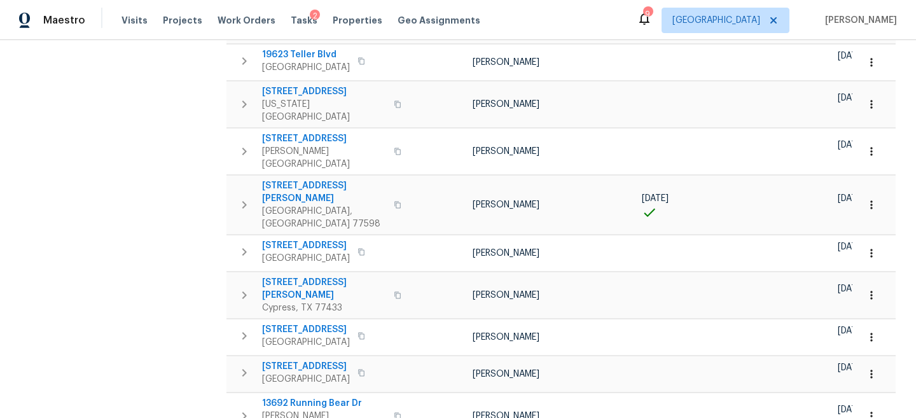
scroll to position [0, 0]
